Goal: Task Accomplishment & Management: Manage account settings

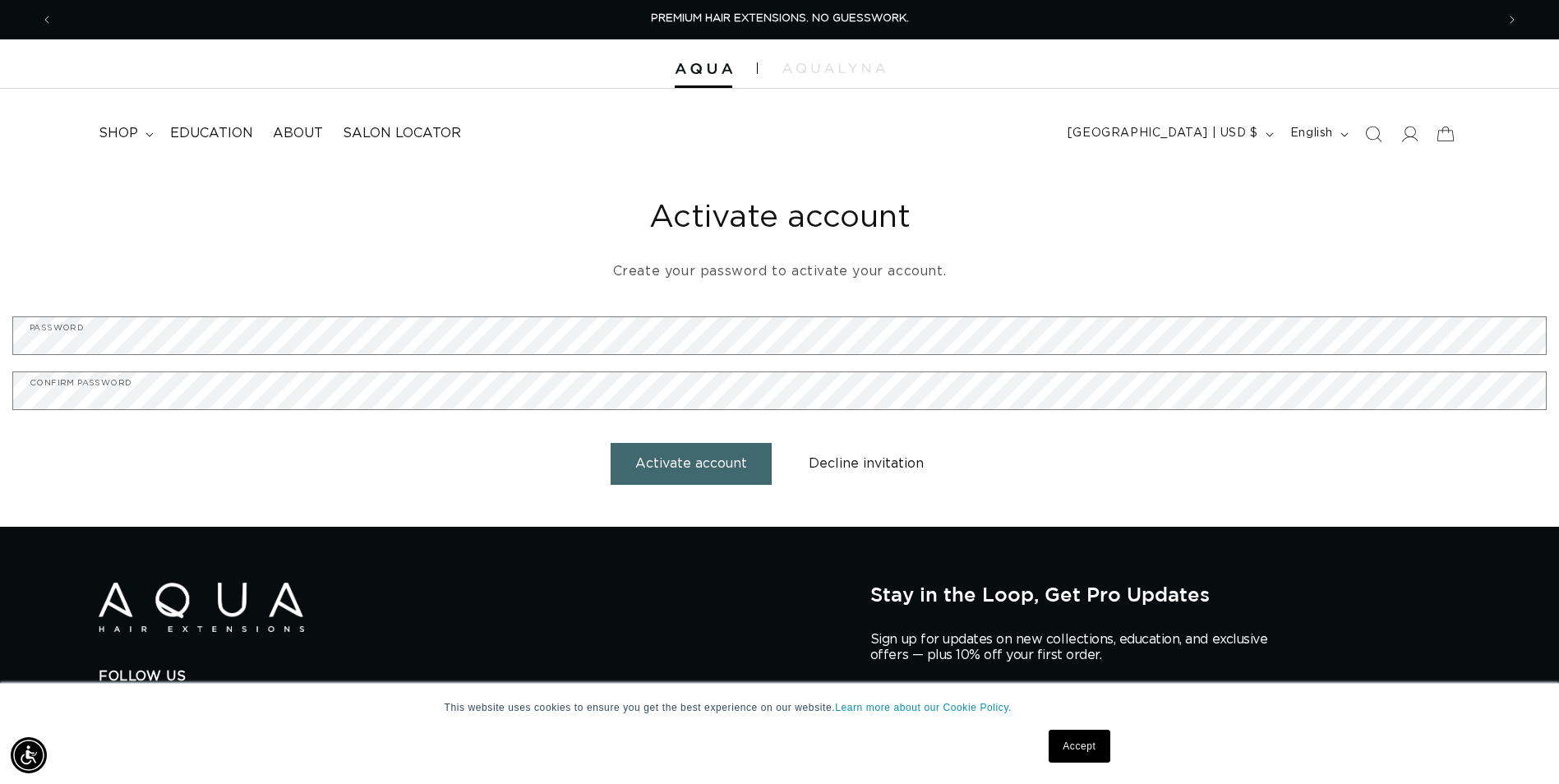
click at [688, 465] on button "Activate account" at bounding box center [691, 464] width 161 height 42
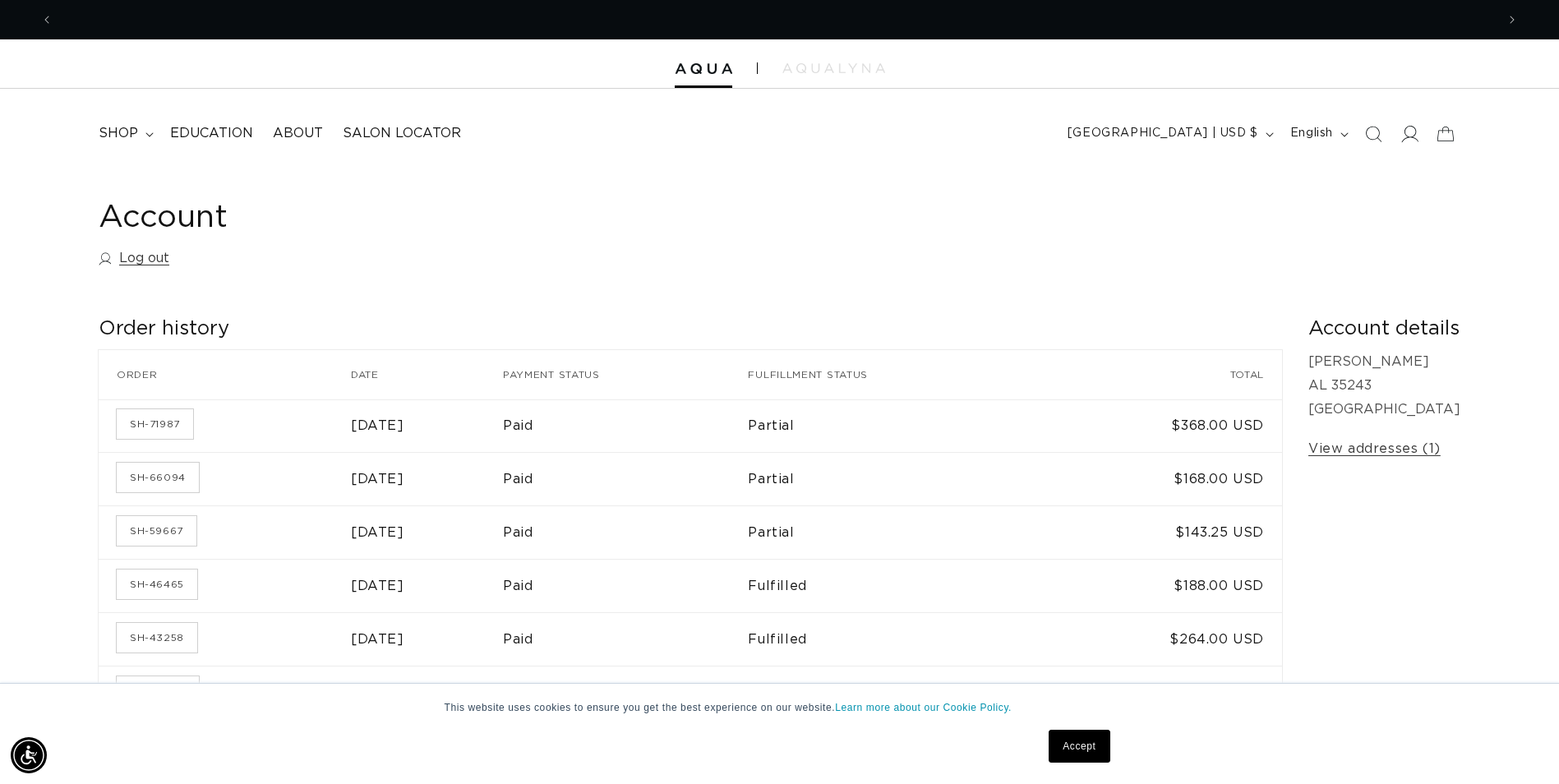
scroll to position [0, 1442]
click at [1411, 141] on icon at bounding box center [1408, 133] width 17 height 17
click at [1407, 132] on icon at bounding box center [1408, 133] width 17 height 17
click at [153, 258] on link "Log out" at bounding box center [134, 259] width 71 height 24
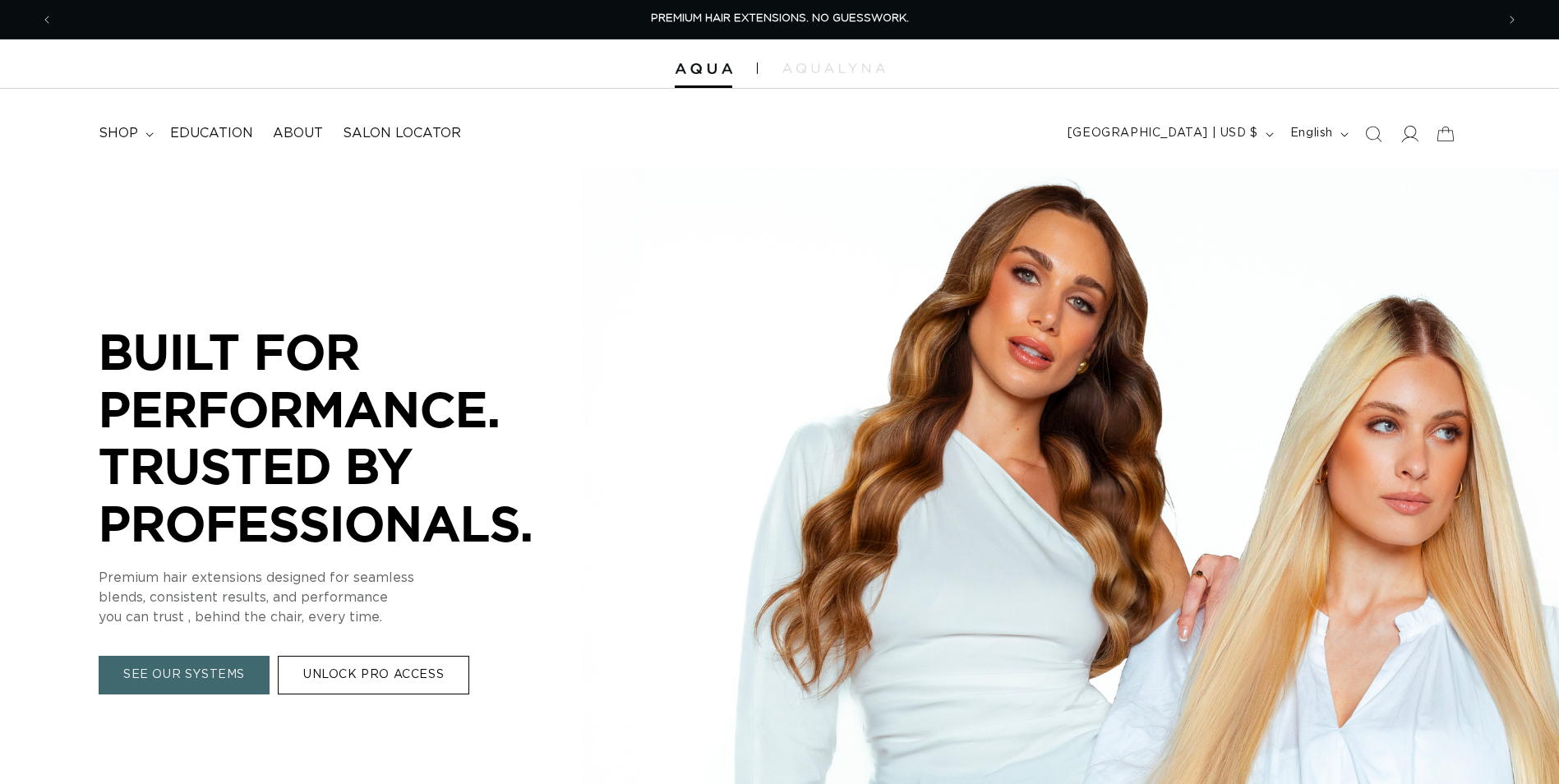
click at [1413, 137] on icon at bounding box center [1410, 134] width 17 height 16
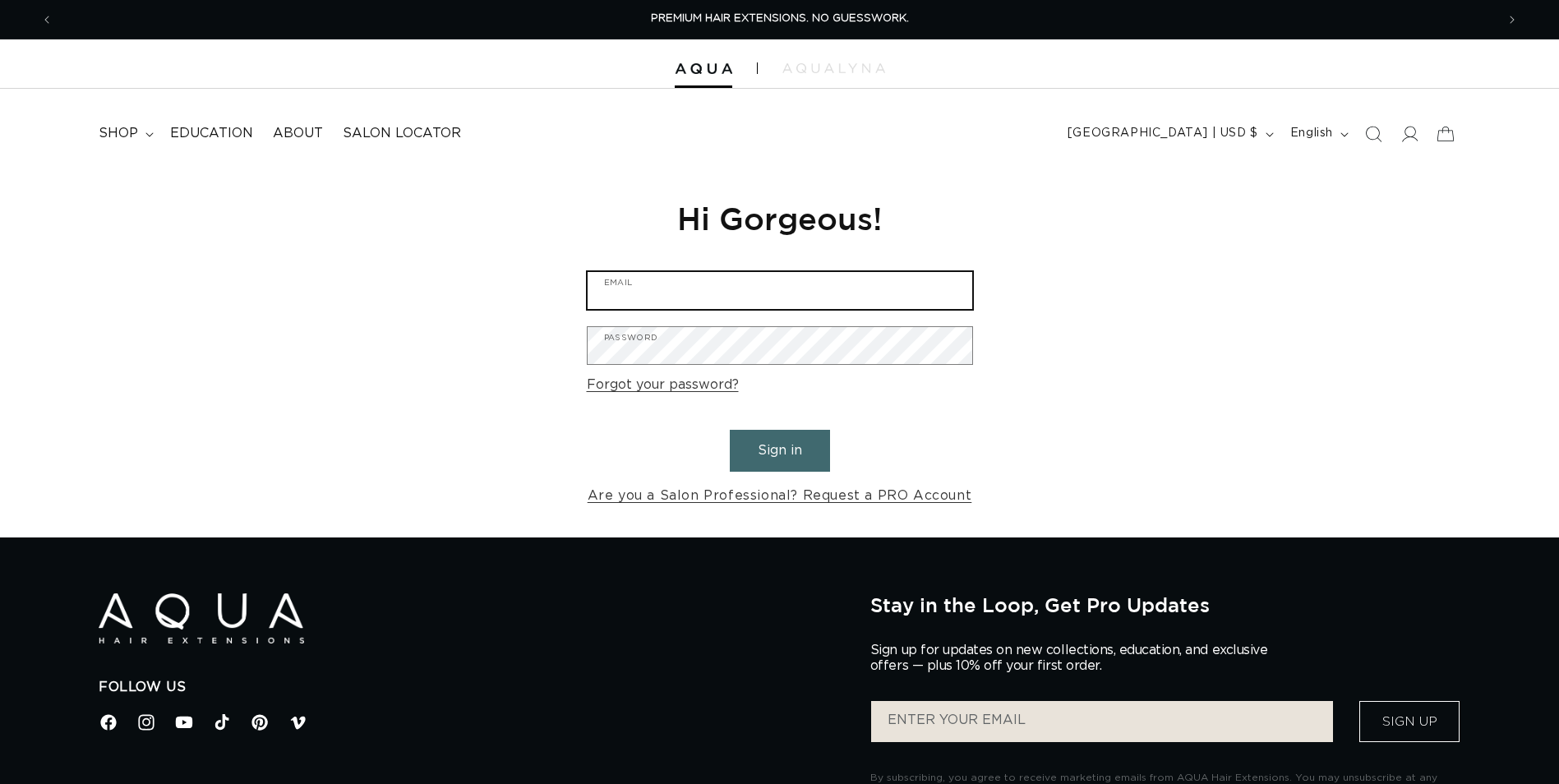
click at [654, 285] on input "Email" at bounding box center [780, 290] width 384 height 37
type input "salonatheightsvillage@gmail.com"
click at [683, 296] on input "salonatheightsvillage@gmail.com" at bounding box center [780, 290] width 384 height 37
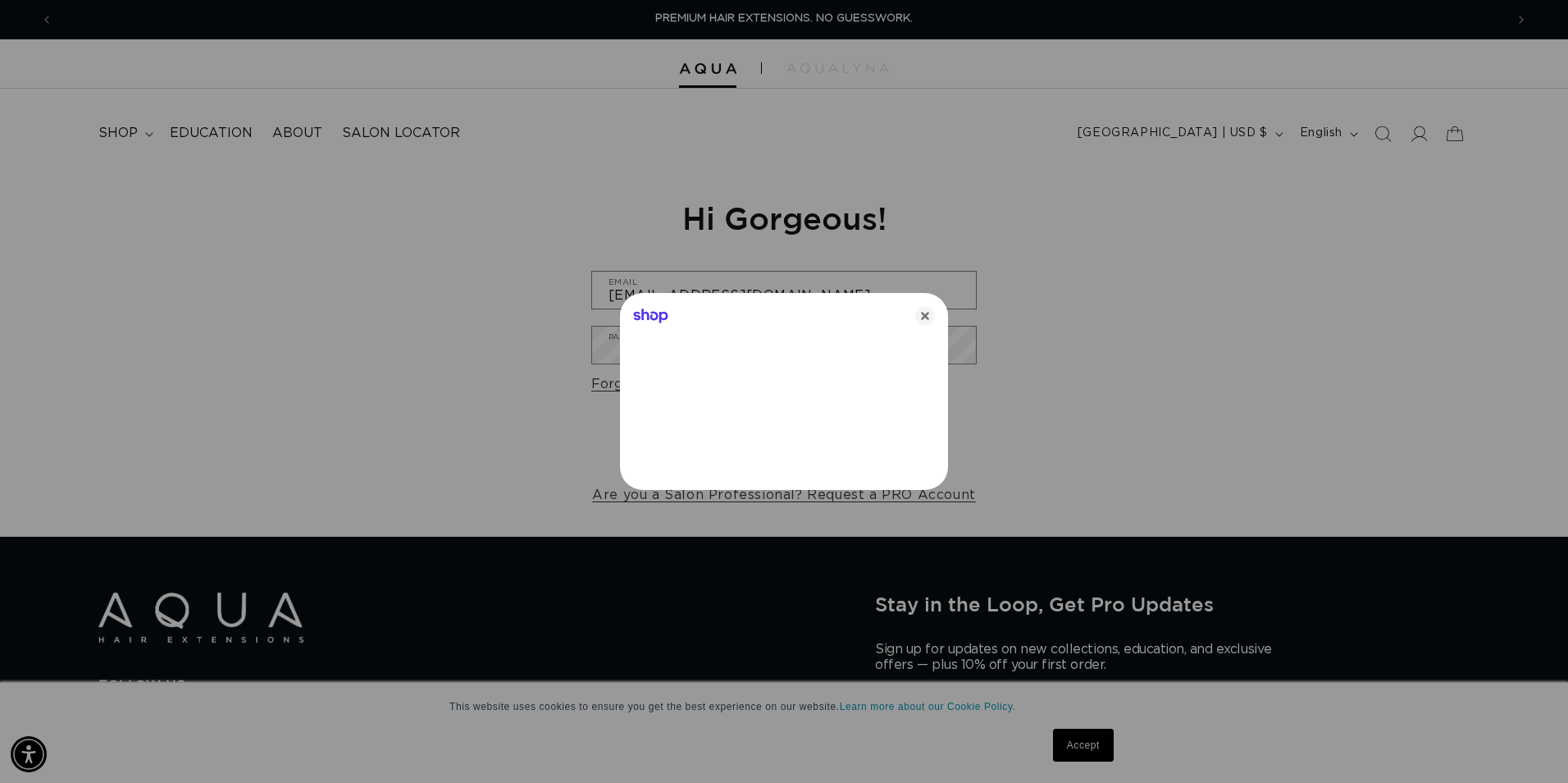
click at [914, 311] on div "Shop" at bounding box center [784, 312] width 328 height 40
click at [929, 315] on icon "Close" at bounding box center [925, 316] width 20 height 20
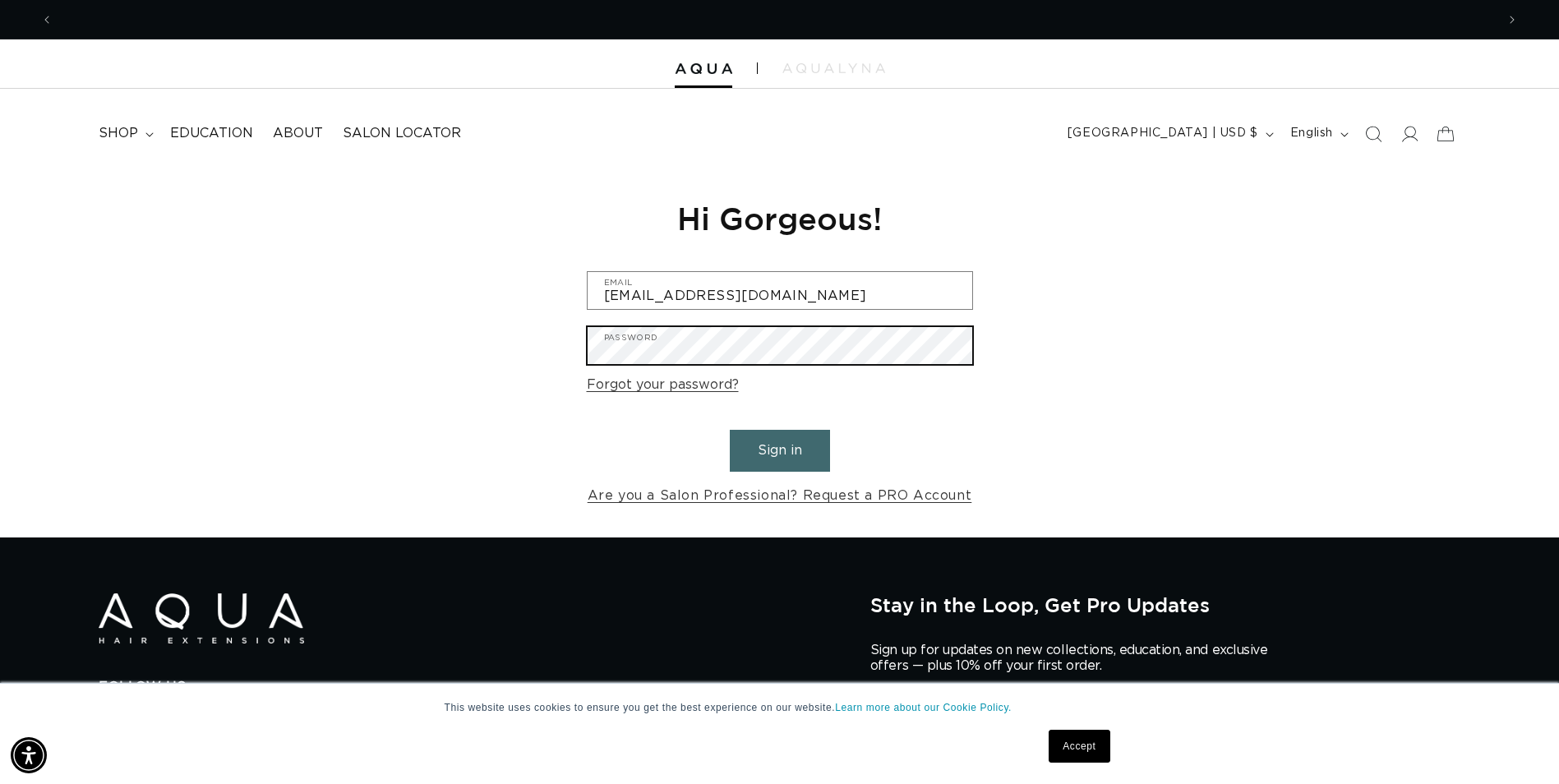
scroll to position [0, 1442]
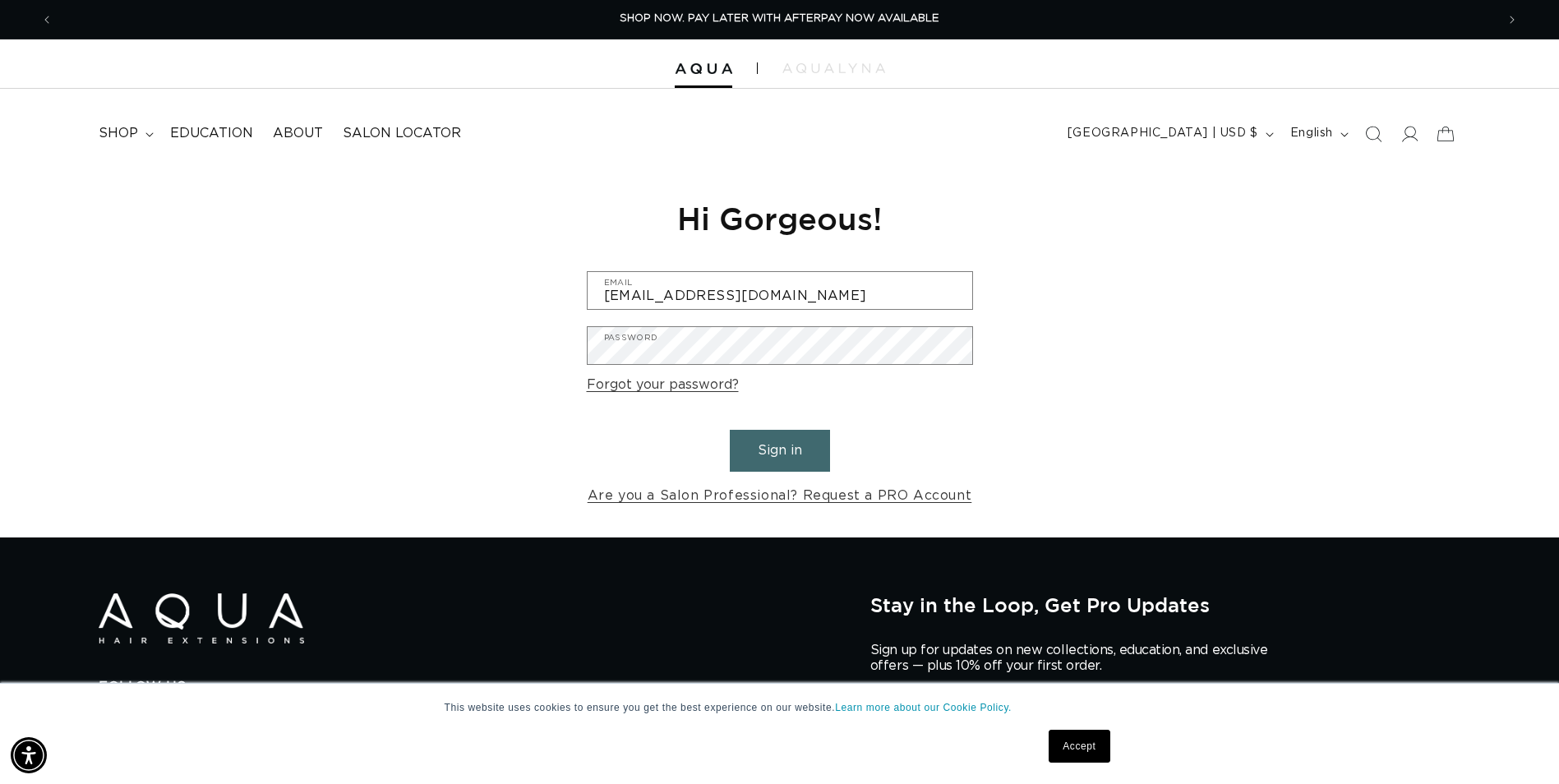
click at [802, 457] on button "Sign in" at bounding box center [780, 450] width 100 height 42
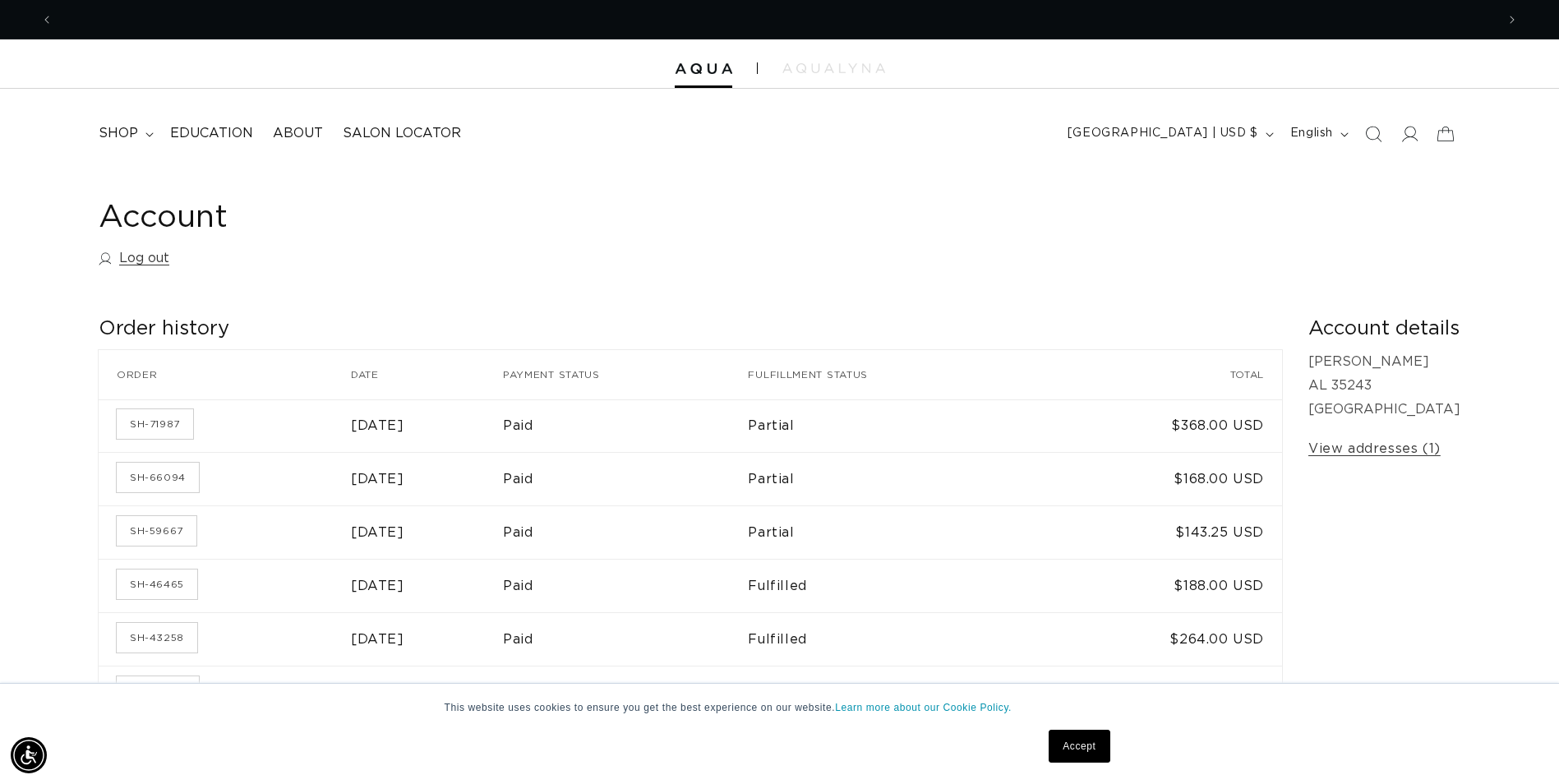
scroll to position [0, 1442]
click at [1375, 449] on link "View addresses (1)" at bounding box center [1374, 449] width 132 height 24
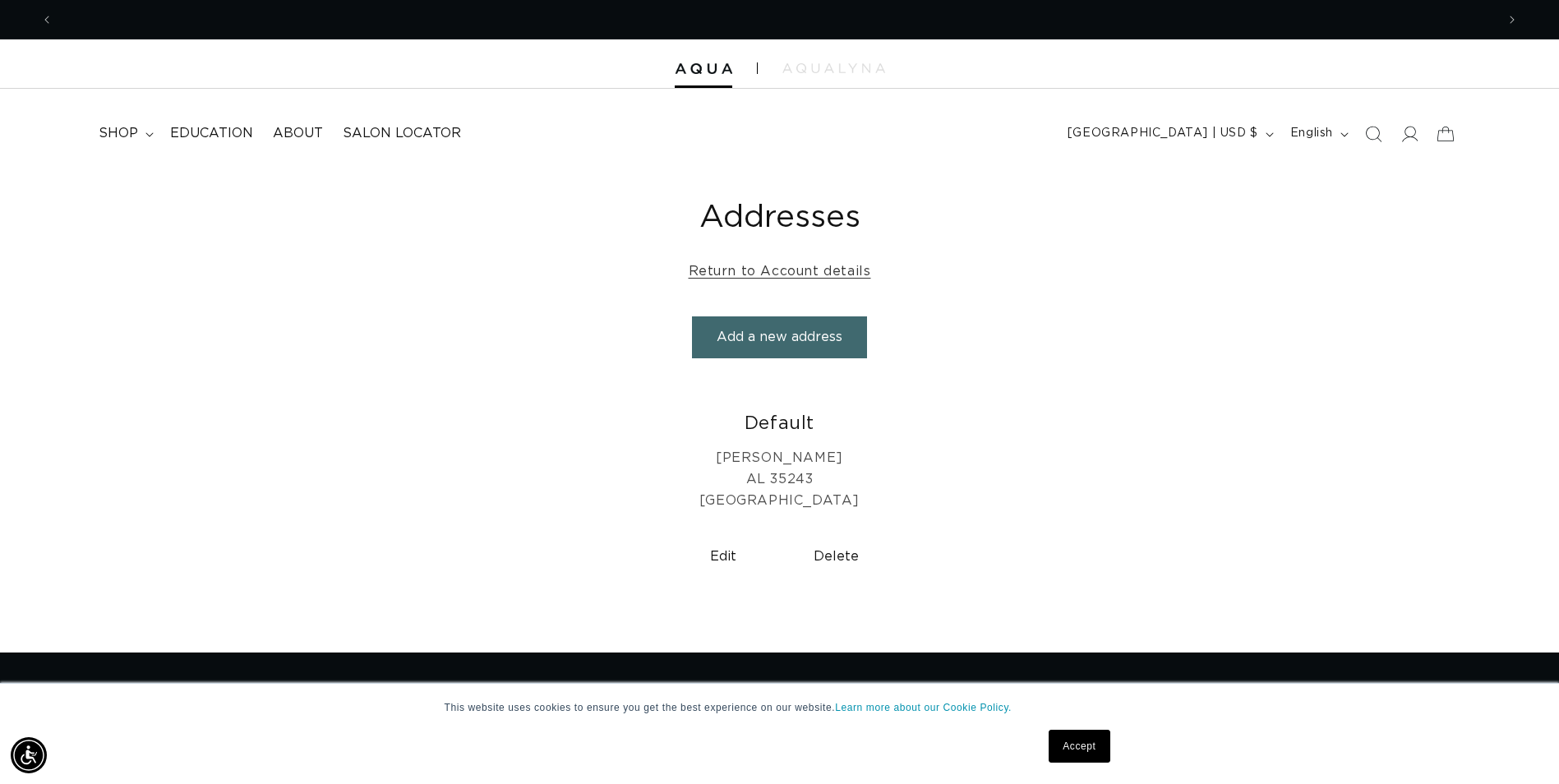
scroll to position [0, 1442]
click at [767, 350] on button "Add a new address" at bounding box center [780, 337] width 175 height 42
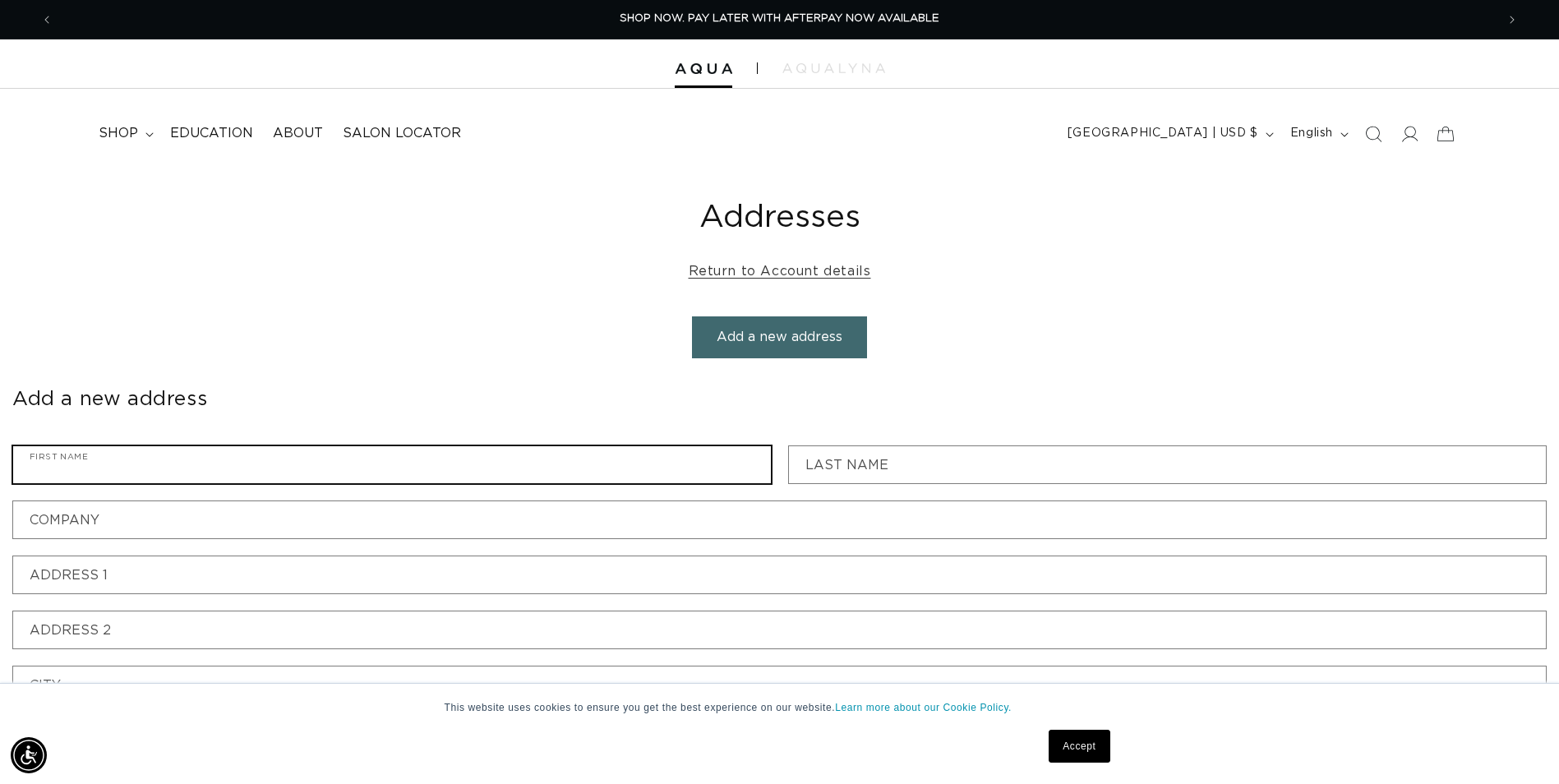
click at [319, 472] on input "First name" at bounding box center [392, 464] width 758 height 37
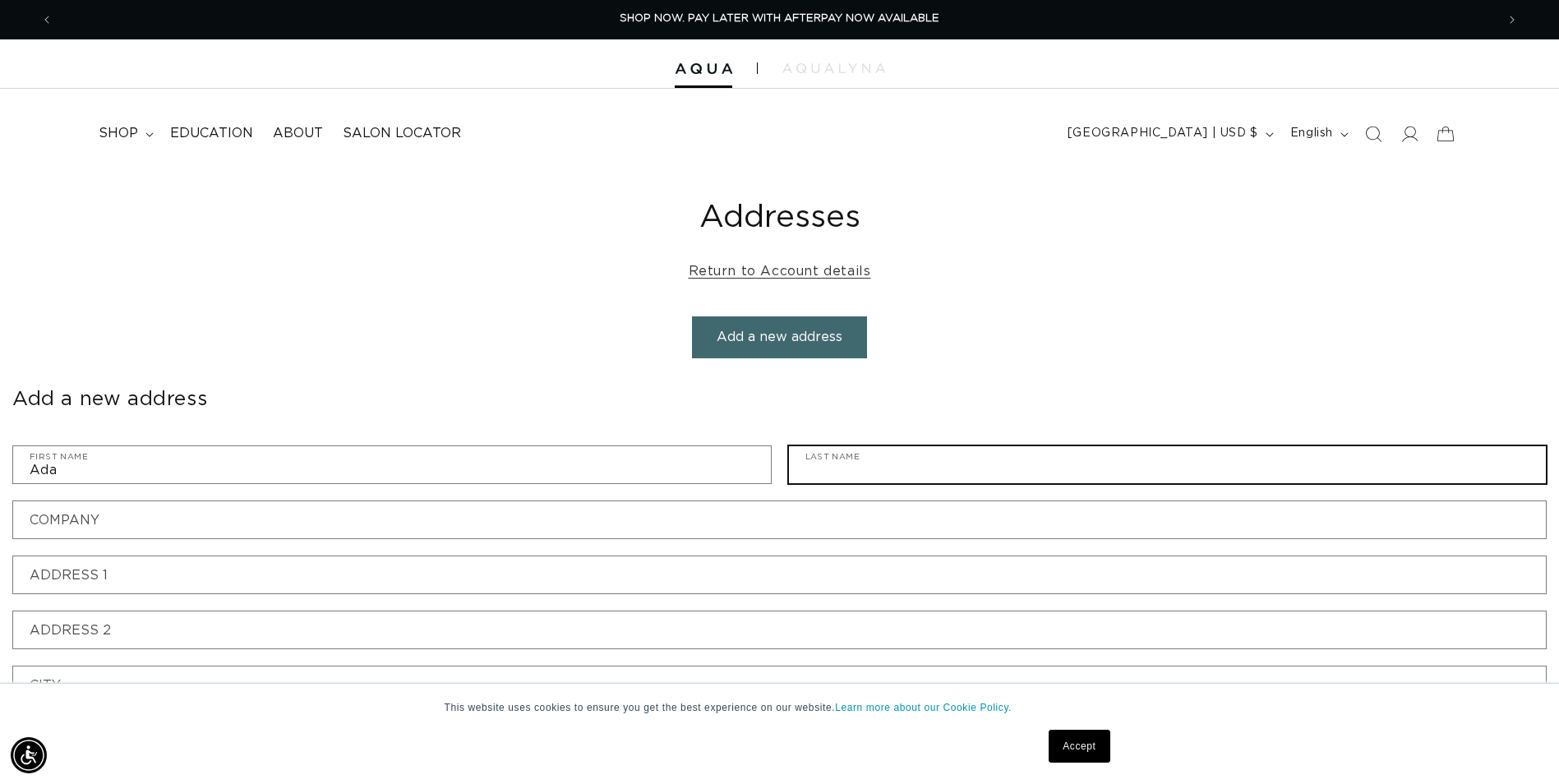
click at [855, 470] on input "Last name" at bounding box center [1167, 464] width 758 height 37
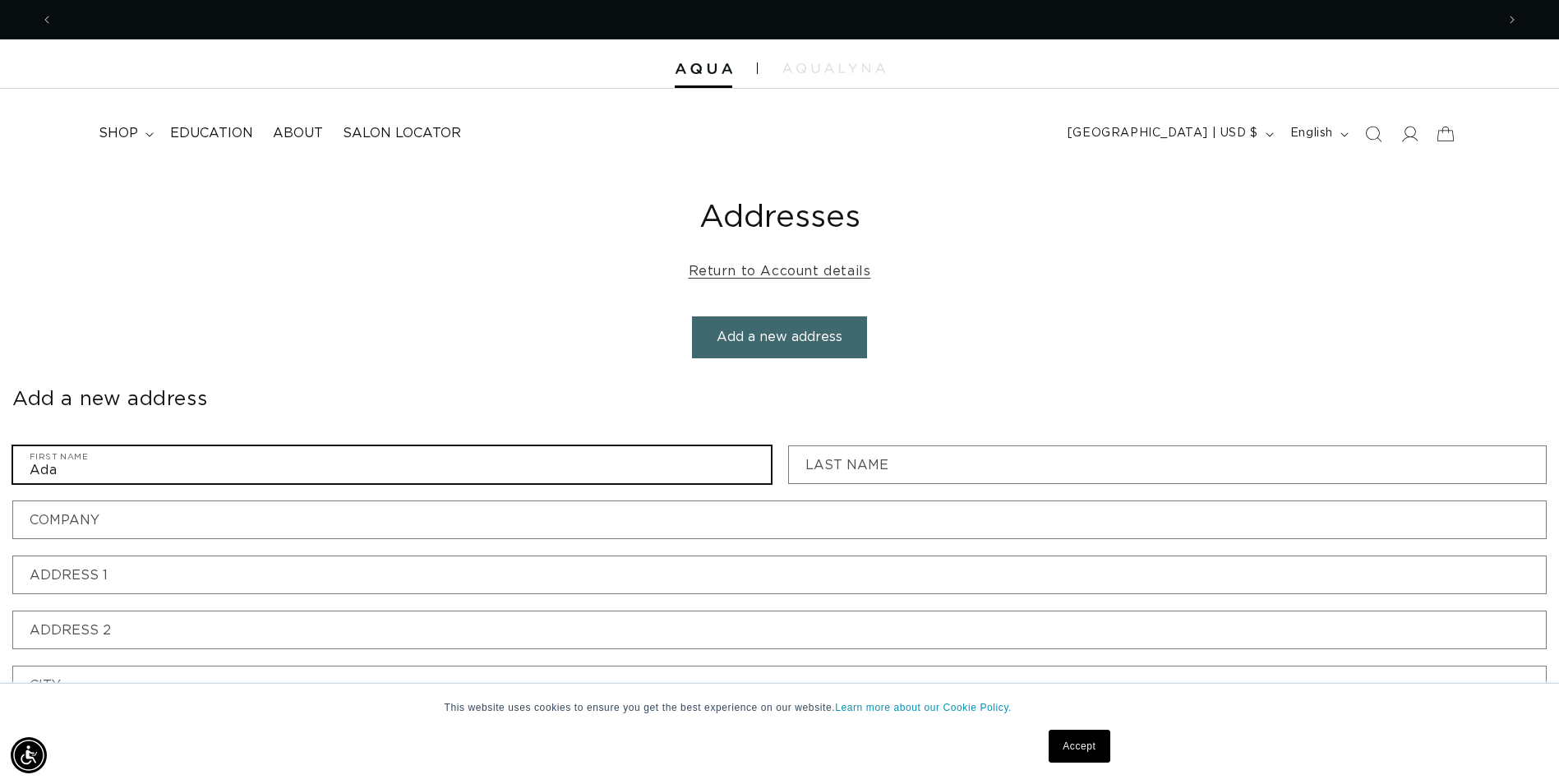
click at [93, 479] on input "Ada" at bounding box center [392, 464] width 758 height 37
type input "[PERSON_NAME]"
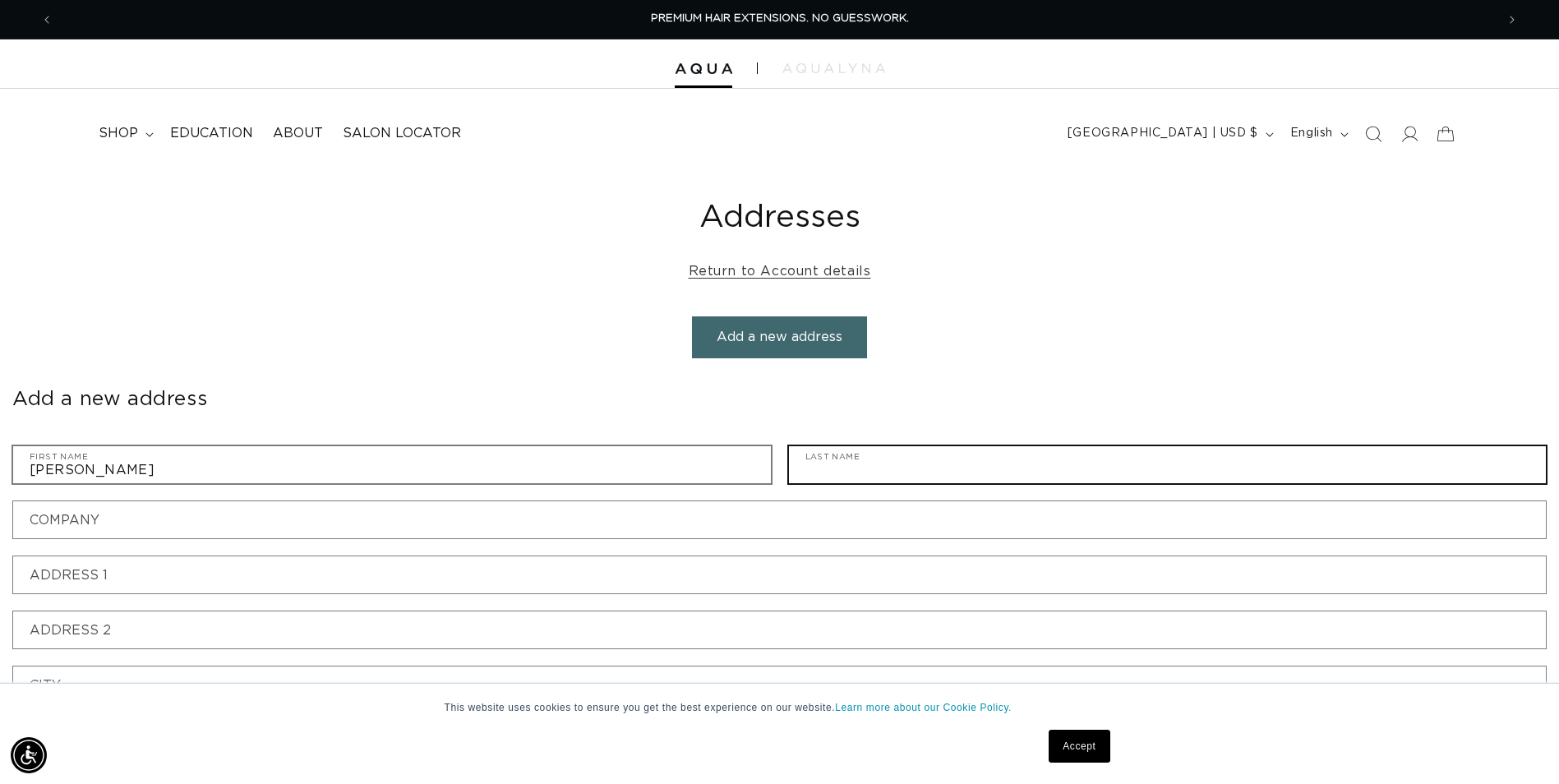
type input "[PERSON_NAME]"
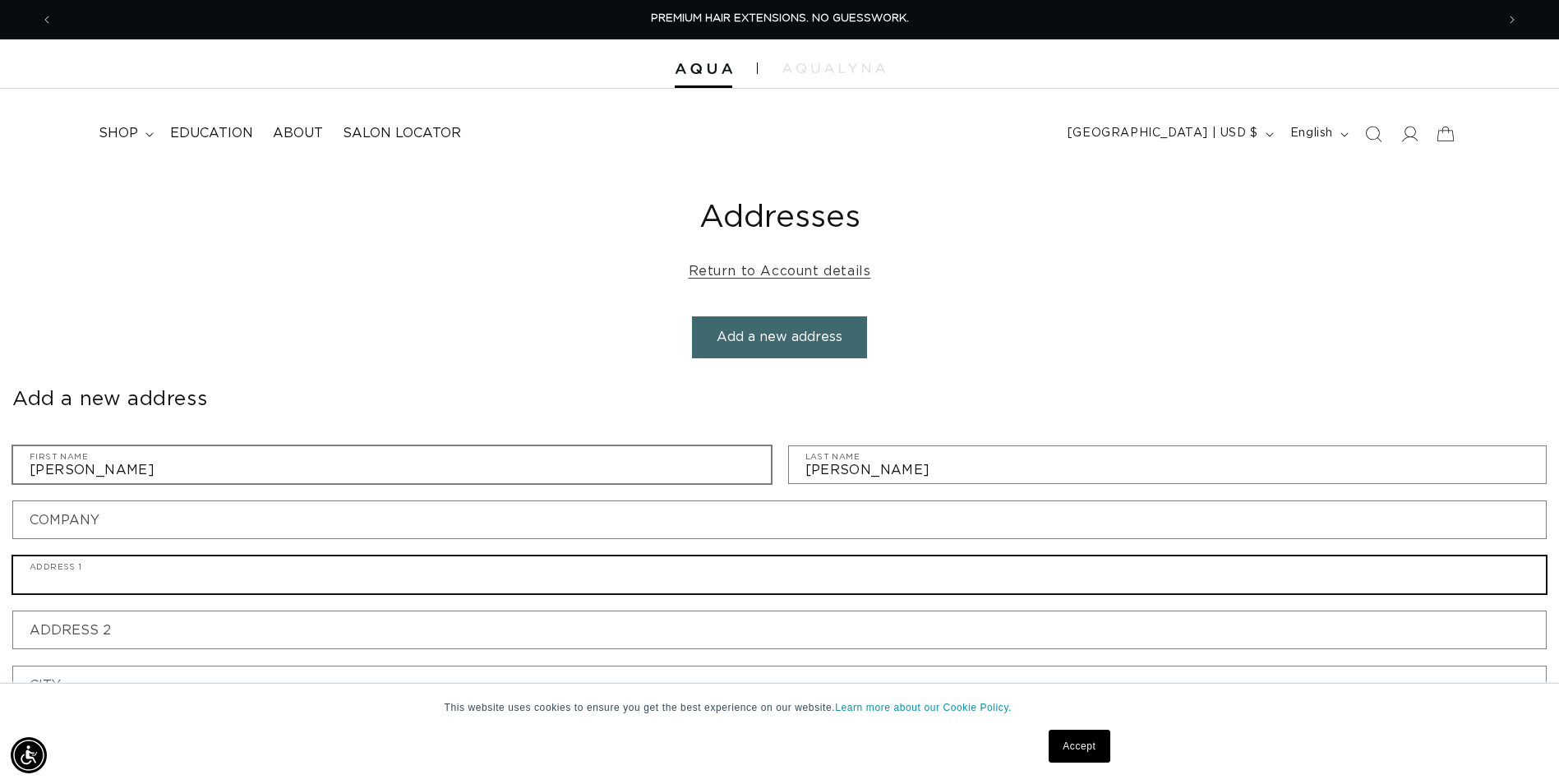
type input "[STREET_ADDRESS]"
type input "[PERSON_NAME] [PERSON_NAME] Salon"
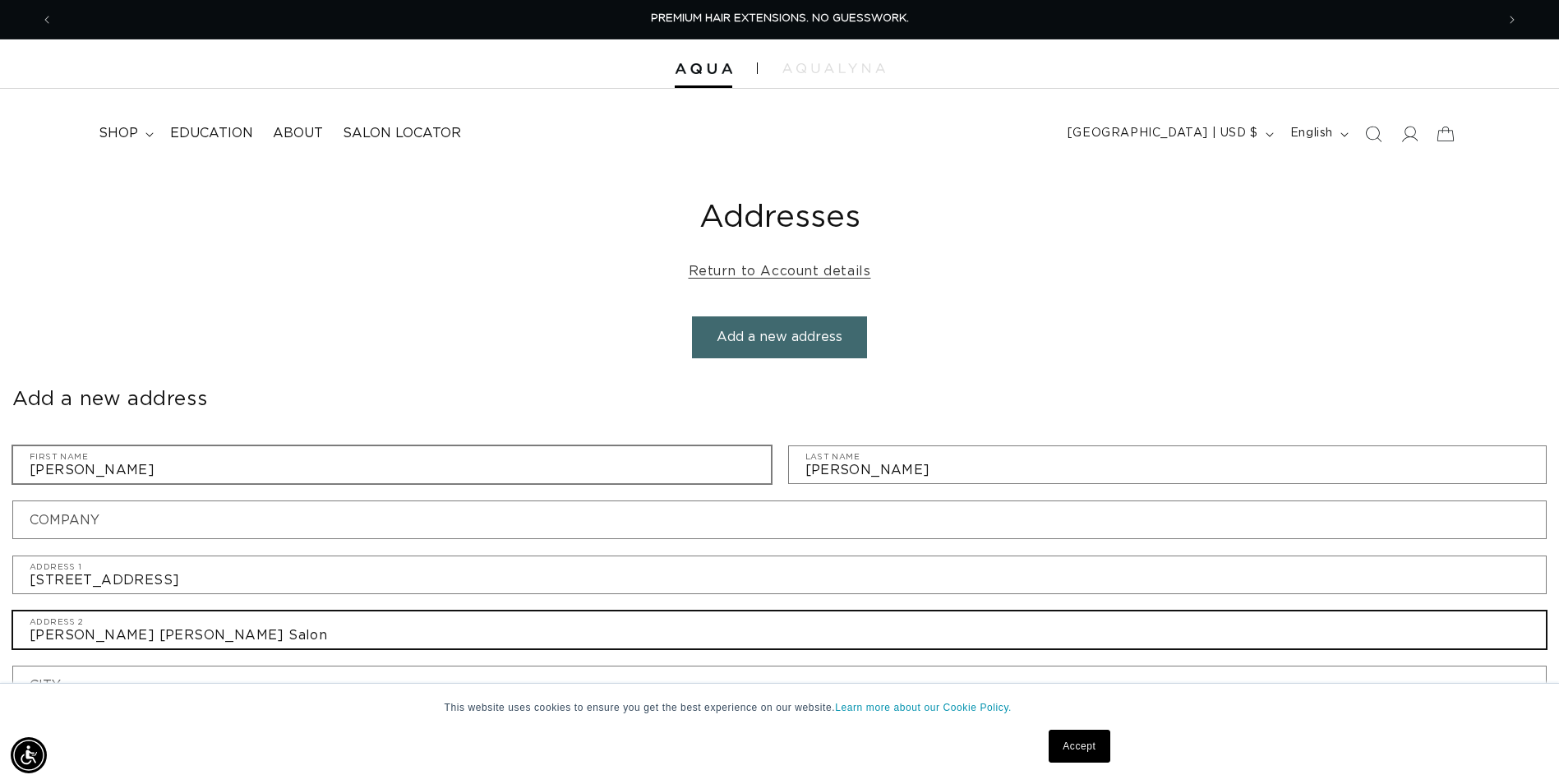
type input "Vestavia"
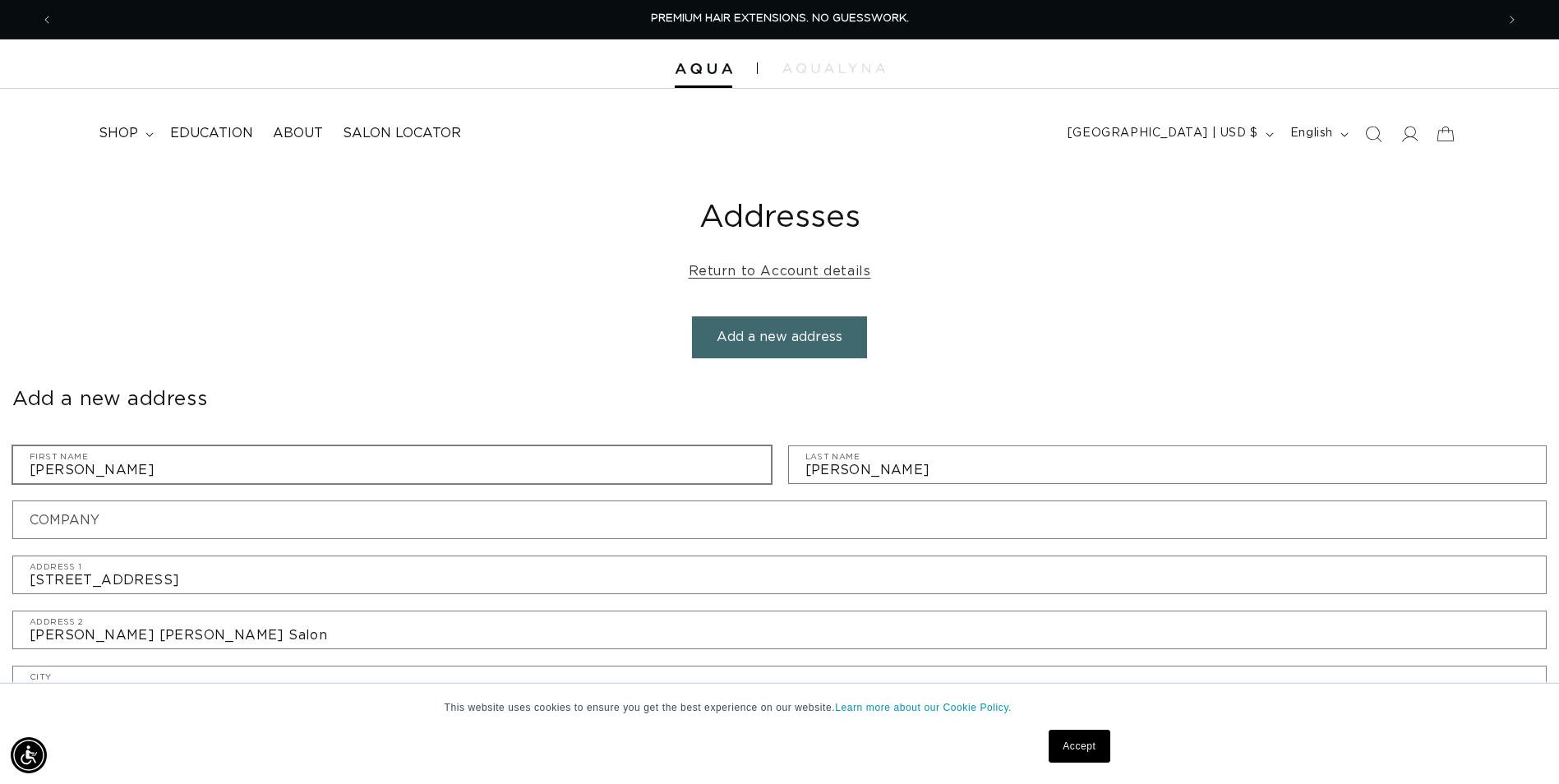
type input "35243"
type input "12058217317"
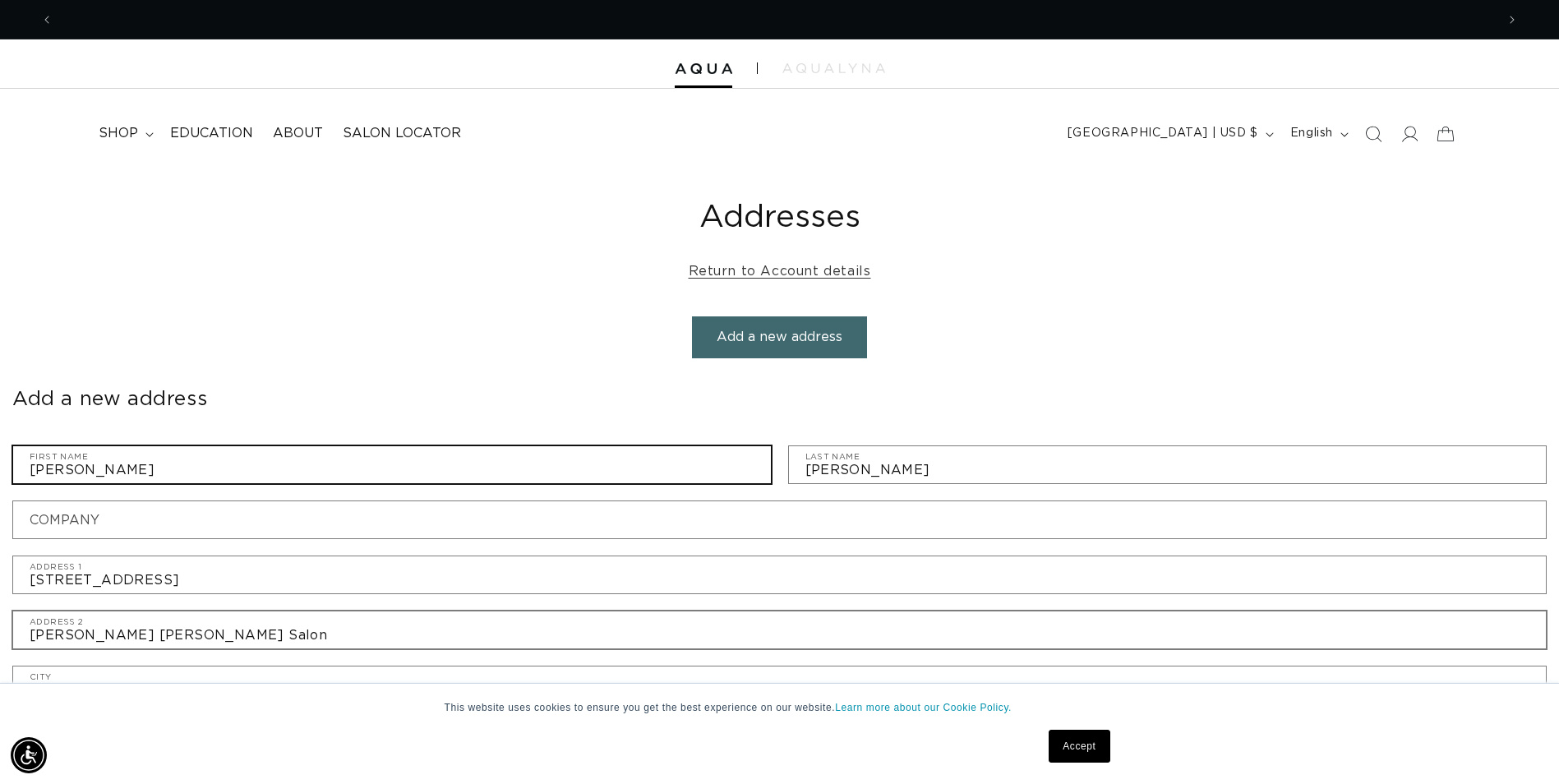
scroll to position [0, 1442]
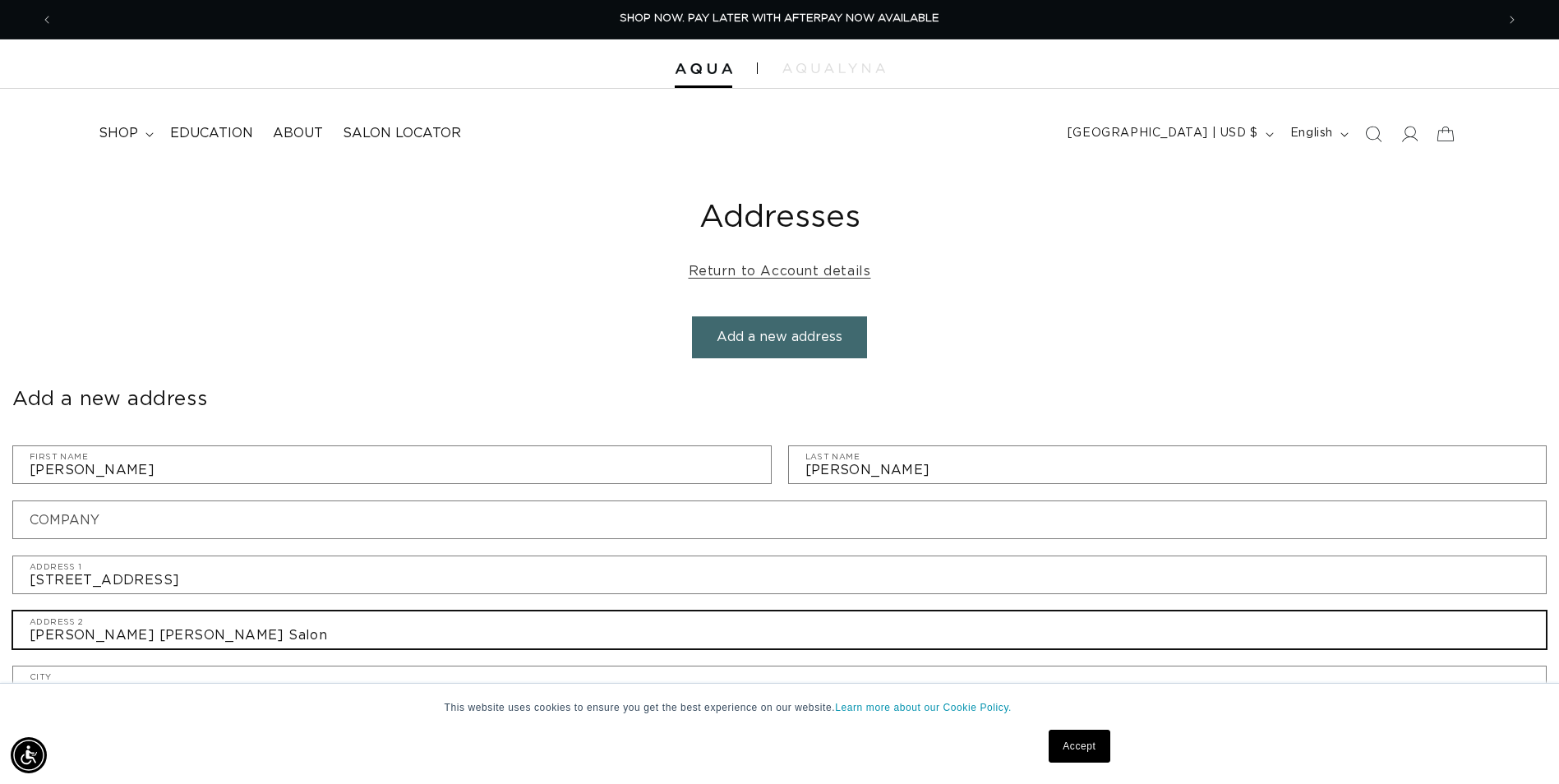
drag, startPoint x: 221, startPoint y: 632, endPoint x: 0, endPoint y: 616, distance: 221.6
click at [0, 642] on html "This website uses cookies to ensure you get the best experience on our website.…" at bounding box center [780, 392] width 1559 height 784
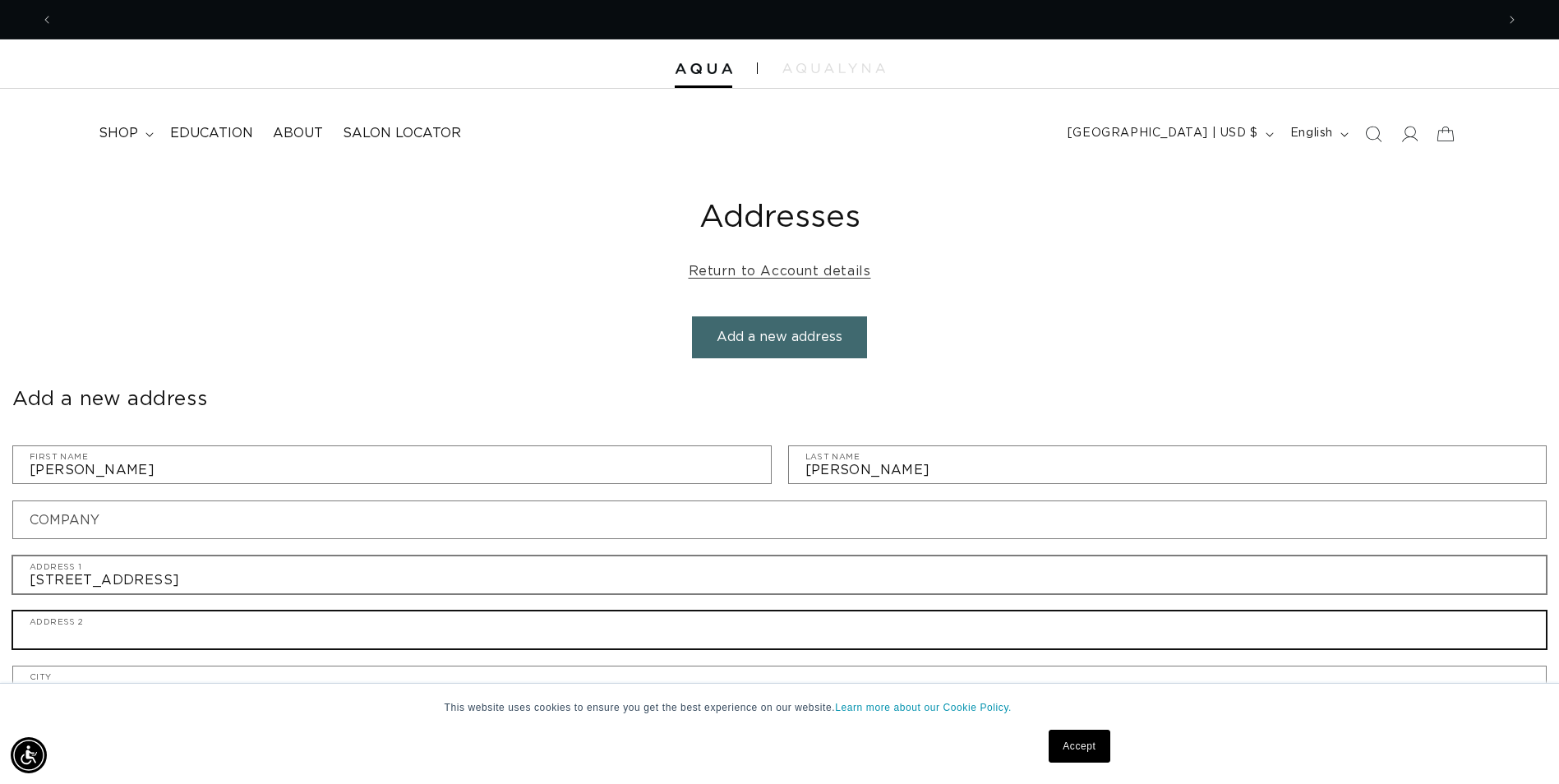
scroll to position [0, 2884]
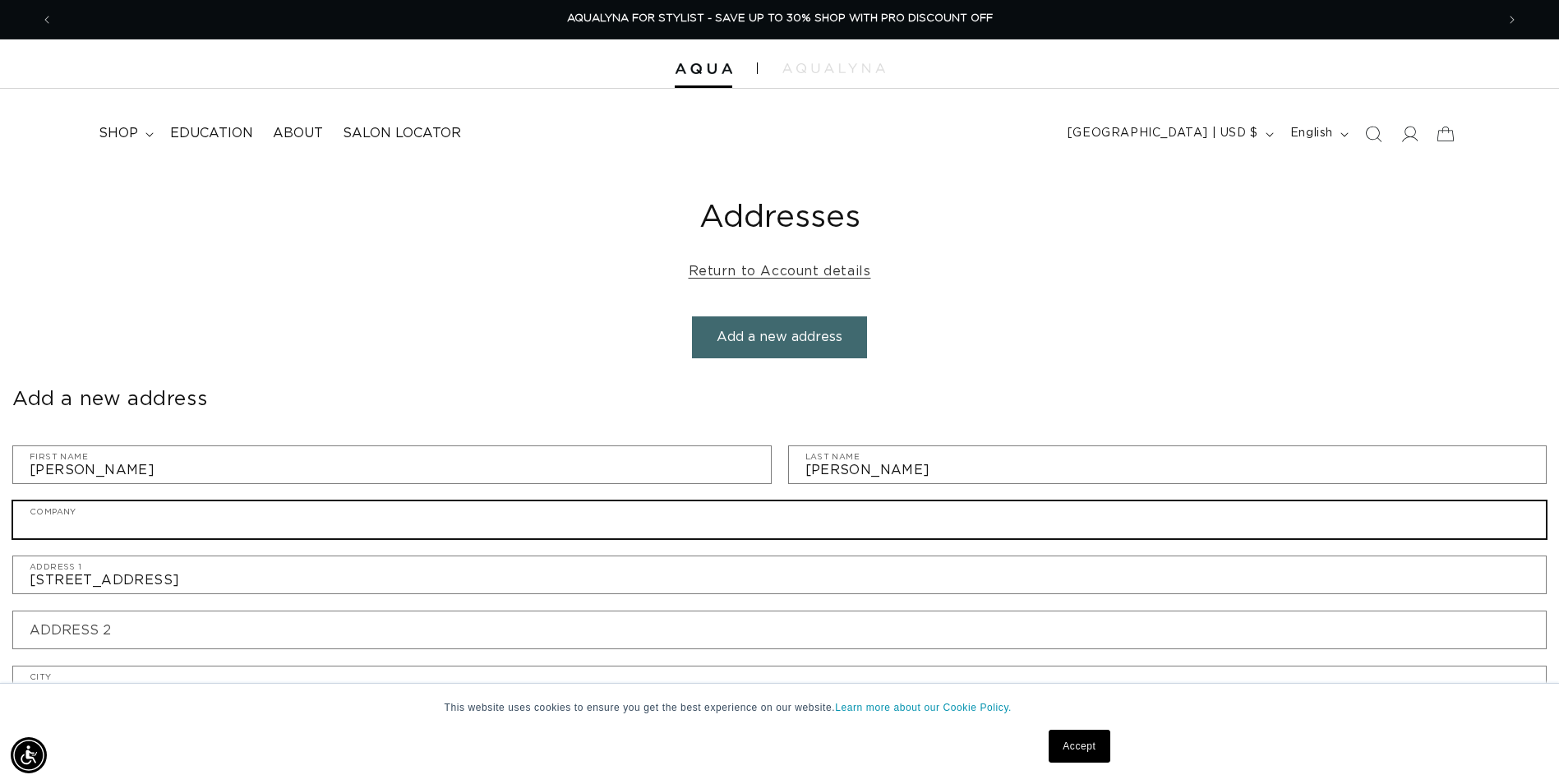
click at [182, 517] on input "Company" at bounding box center [780, 519] width 1533 height 37
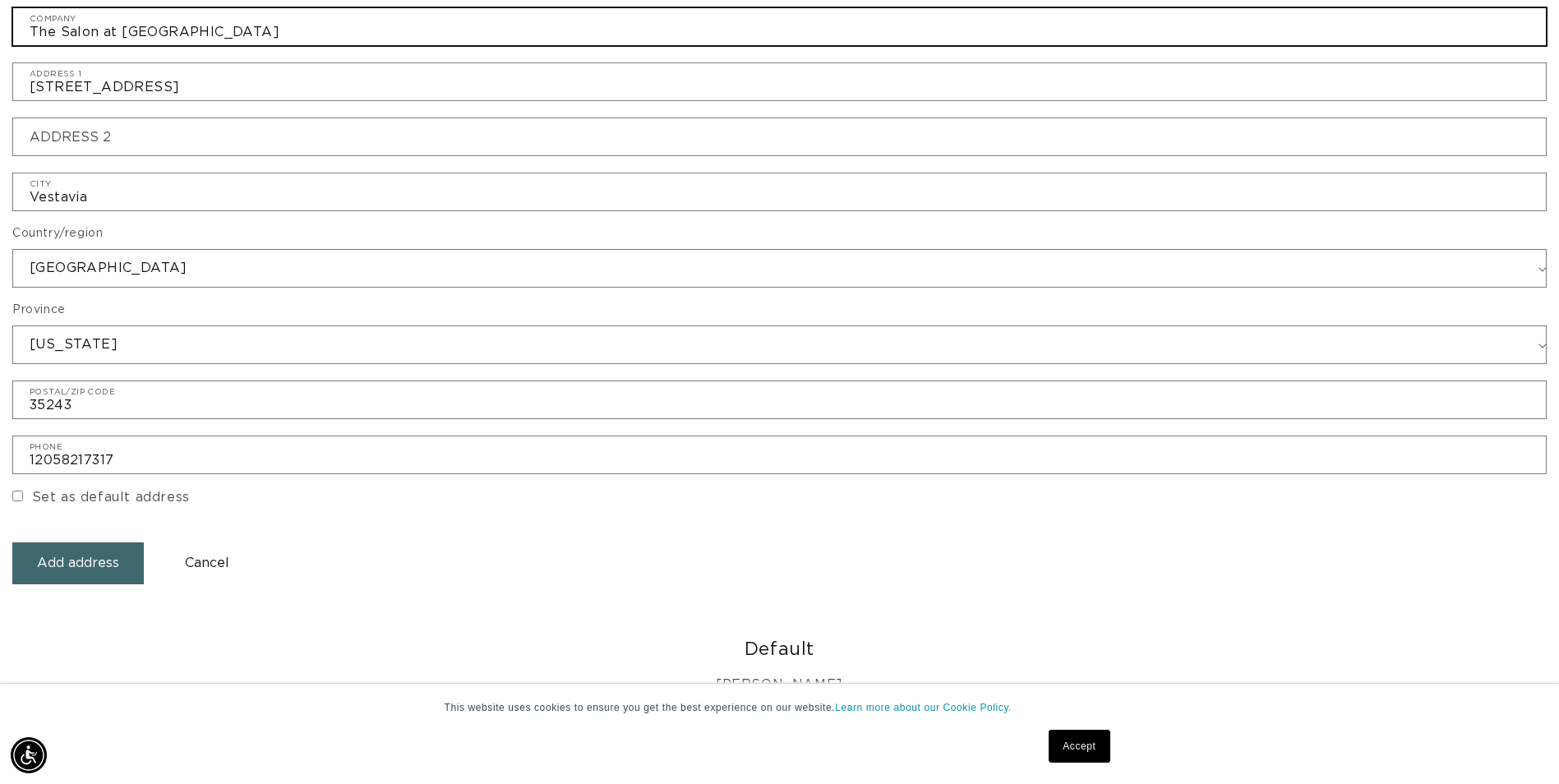
scroll to position [0, 1442]
type input "The Salon at [GEOGRAPHIC_DATA]"
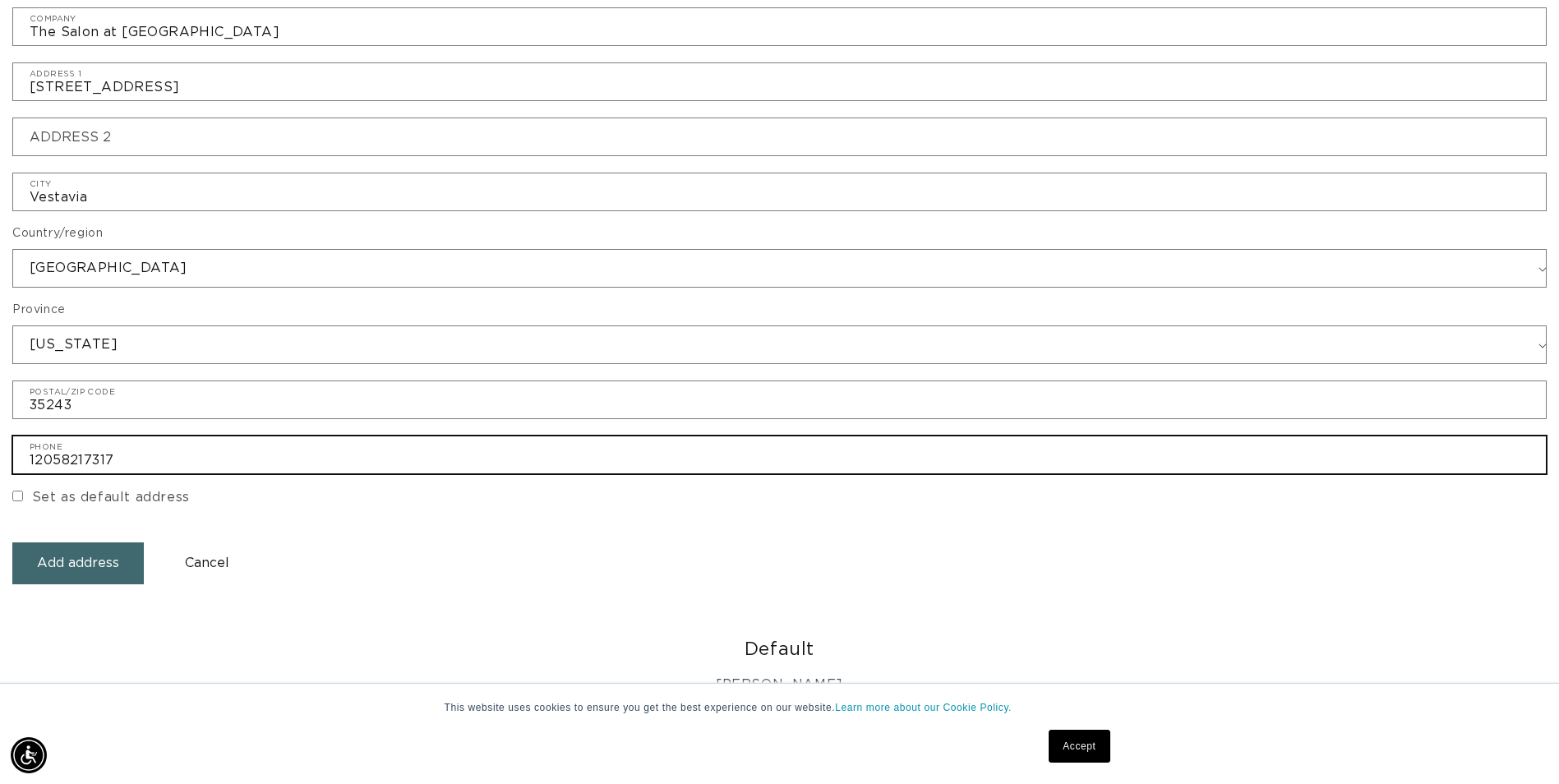
drag, startPoint x: 136, startPoint y: 466, endPoint x: 0, endPoint y: 470, distance: 136.1
type input "12059778081"
type input "[PERSON_NAME] [PERSON_NAME] Salon"
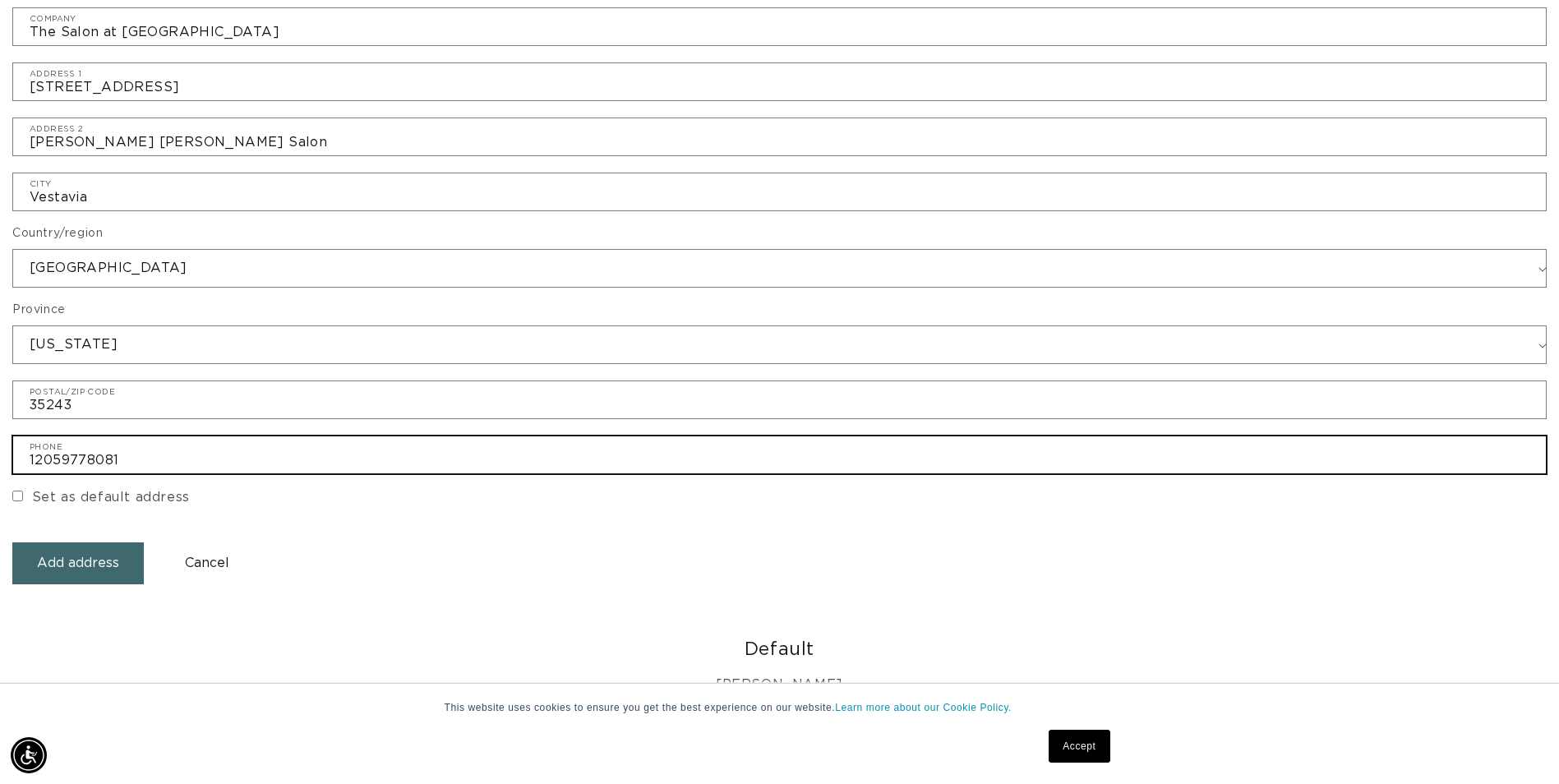
scroll to position [0, 1442]
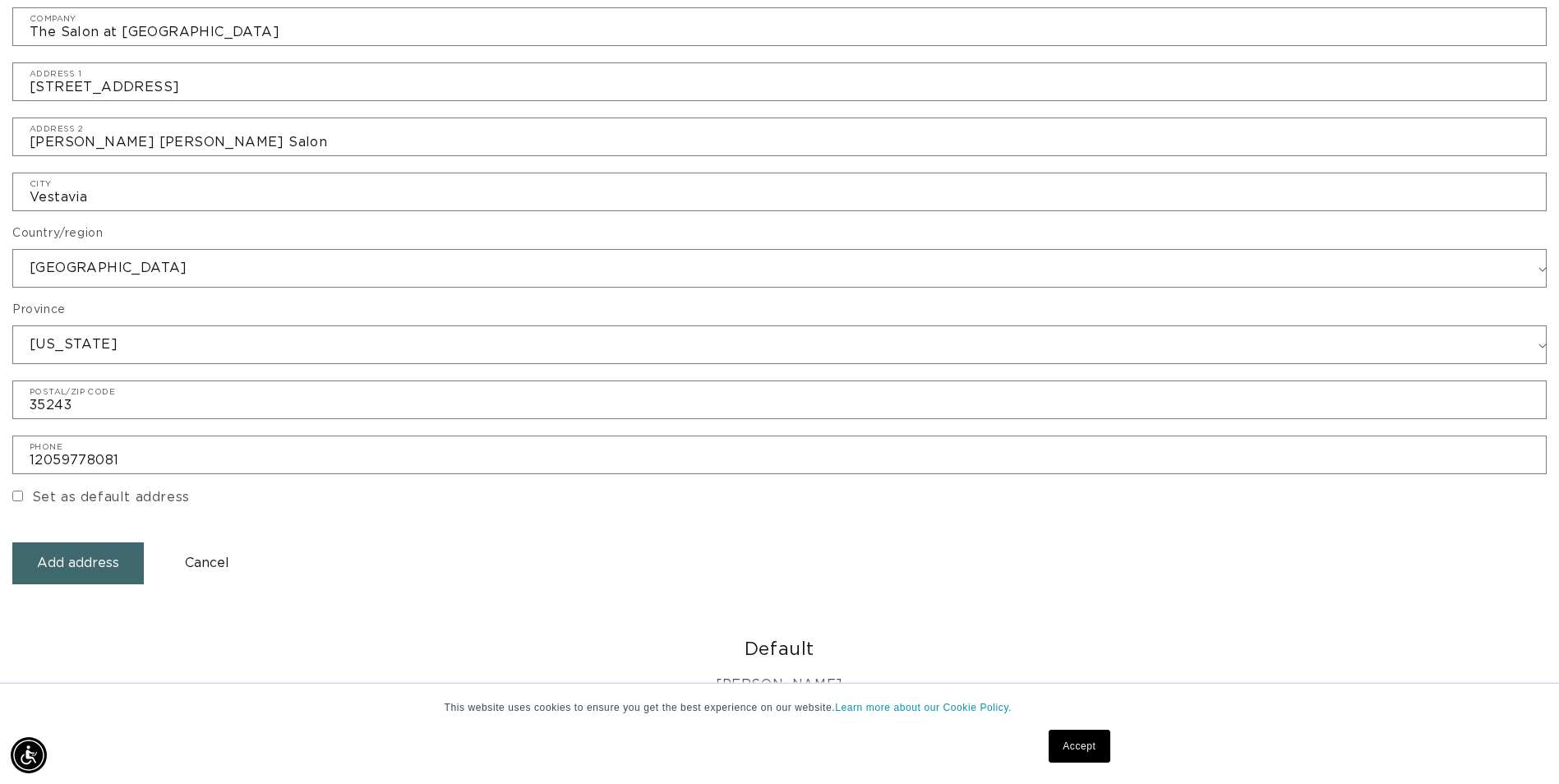
click at [90, 565] on button "Add address" at bounding box center [78, 563] width 131 height 42
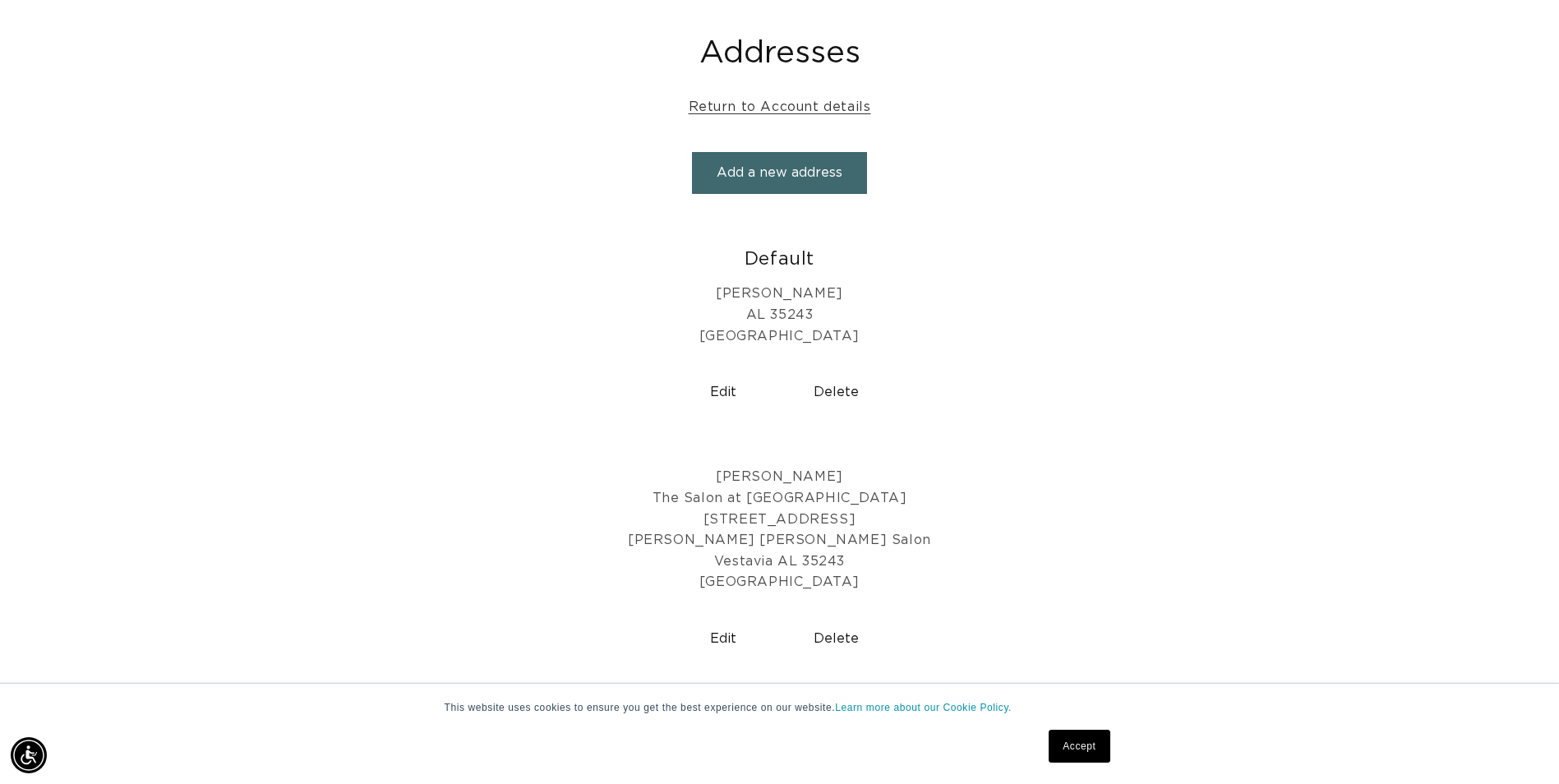
scroll to position [82, 0]
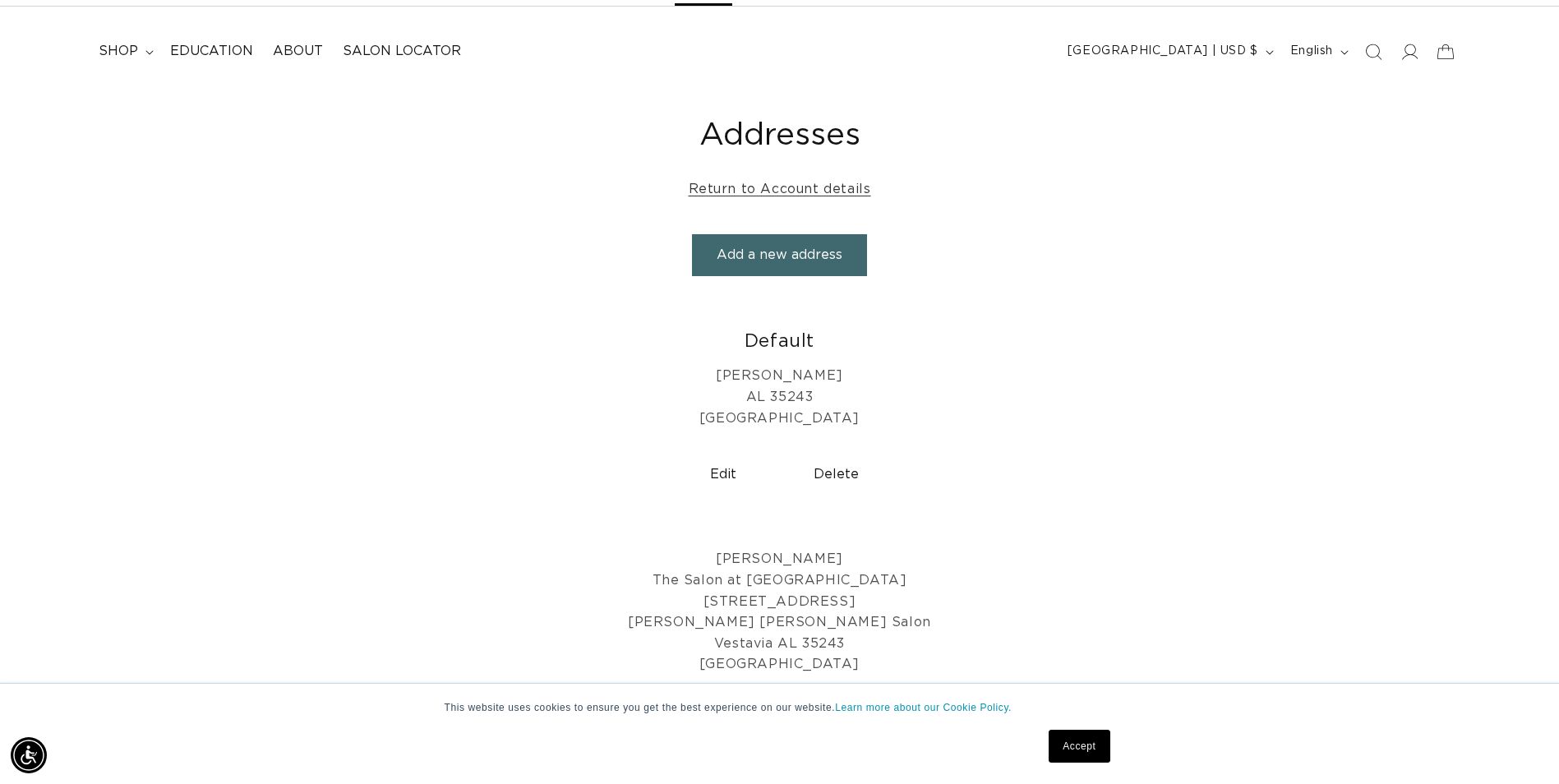
click at [730, 476] on button "Edit" at bounding box center [723, 475] width 100 height 42
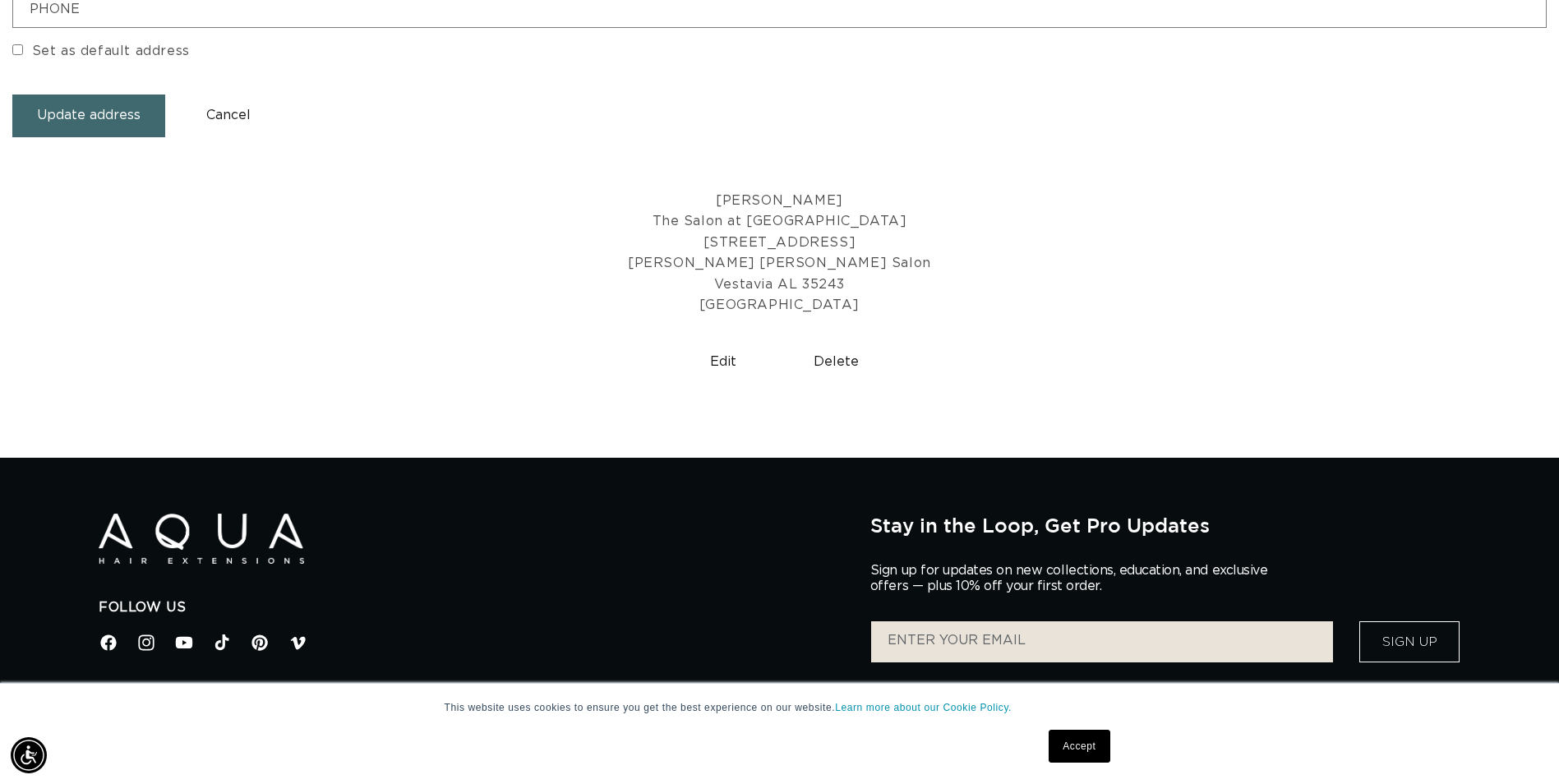
scroll to position [0, 2884]
click at [728, 364] on button "Edit" at bounding box center [723, 362] width 100 height 42
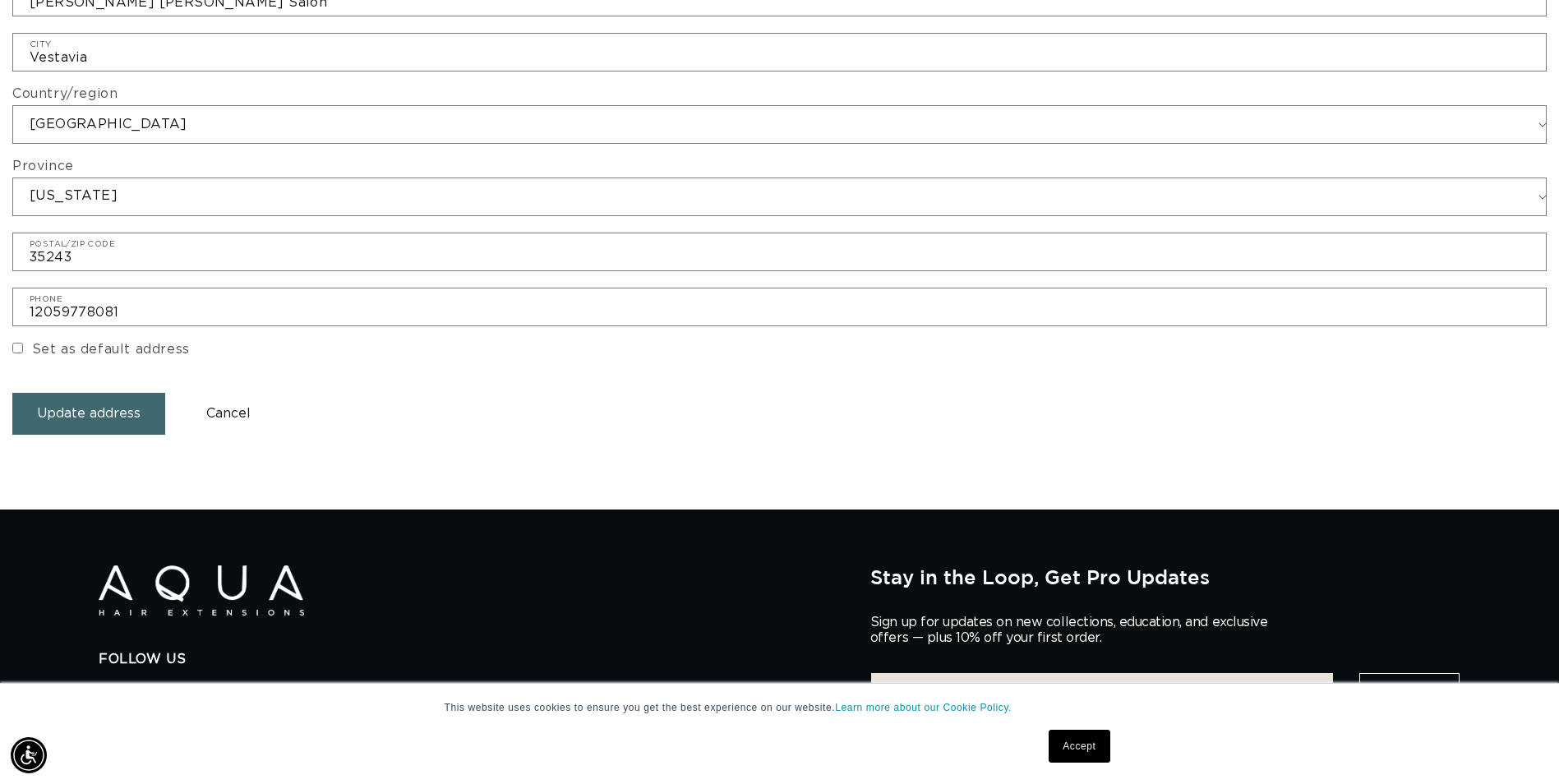
scroll to position [0, 1442]
click at [18, 345] on input "Set as default address" at bounding box center [18, 348] width 11 height 11
checkbox input "true"
click at [120, 416] on button "Update address" at bounding box center [89, 413] width 153 height 42
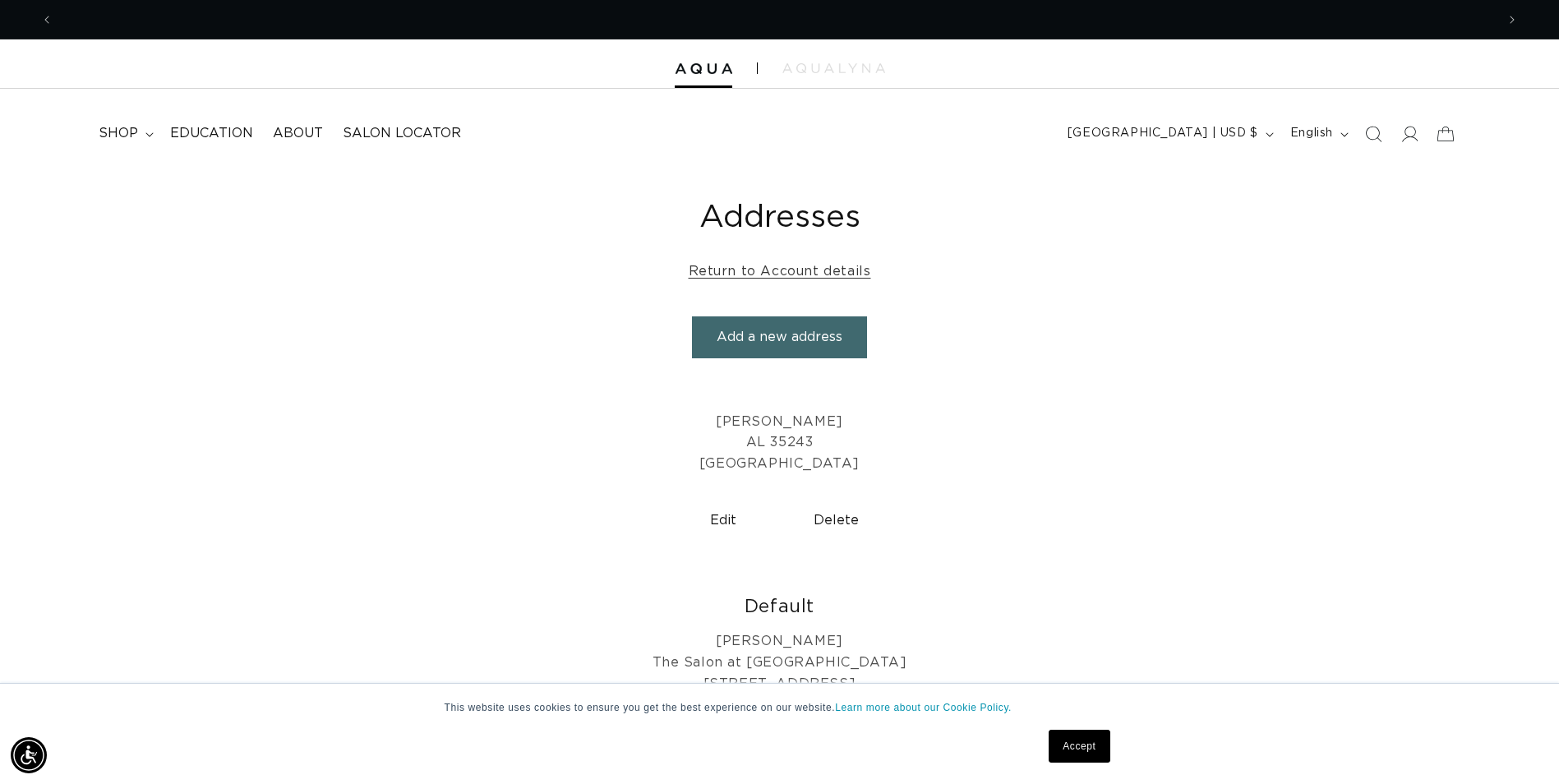
scroll to position [0, 1442]
click at [1074, 755] on link "Accept" at bounding box center [1078, 746] width 61 height 33
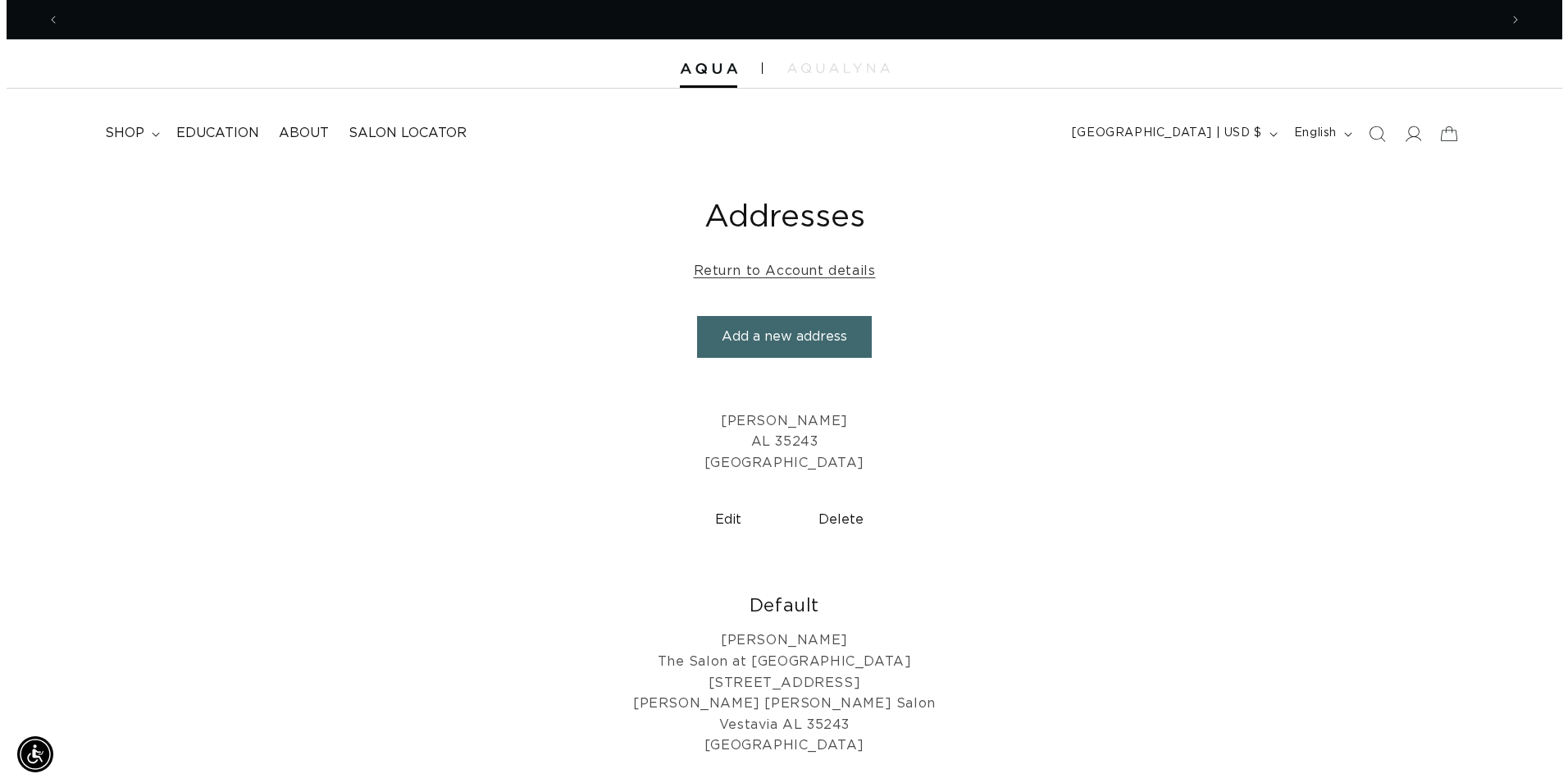
scroll to position [0, 2879]
click at [1374, 135] on icon "Search" at bounding box center [1369, 133] width 17 height 17
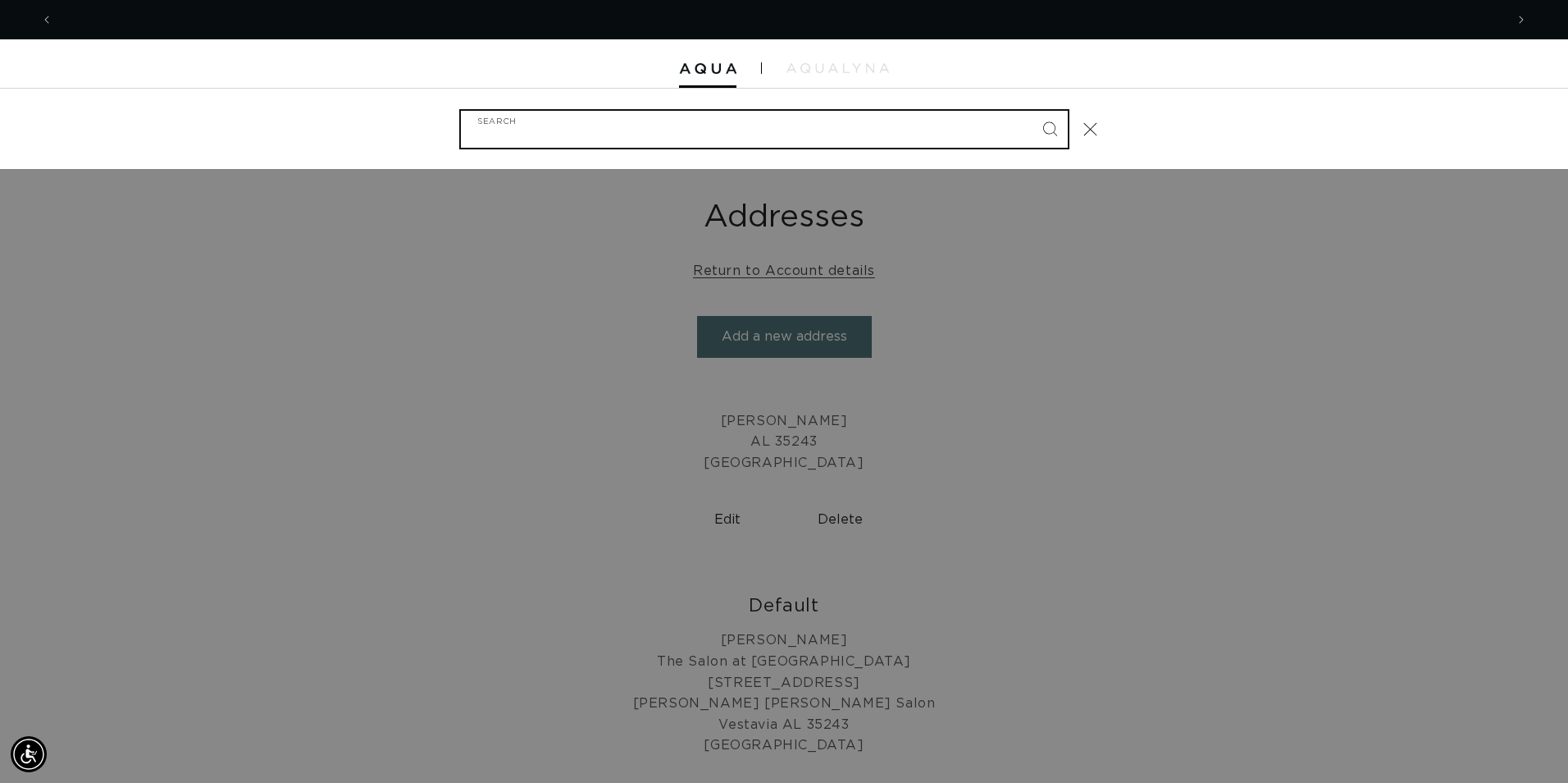
scroll to position [0, 2903]
